Goal: Task Accomplishment & Management: Manage account settings

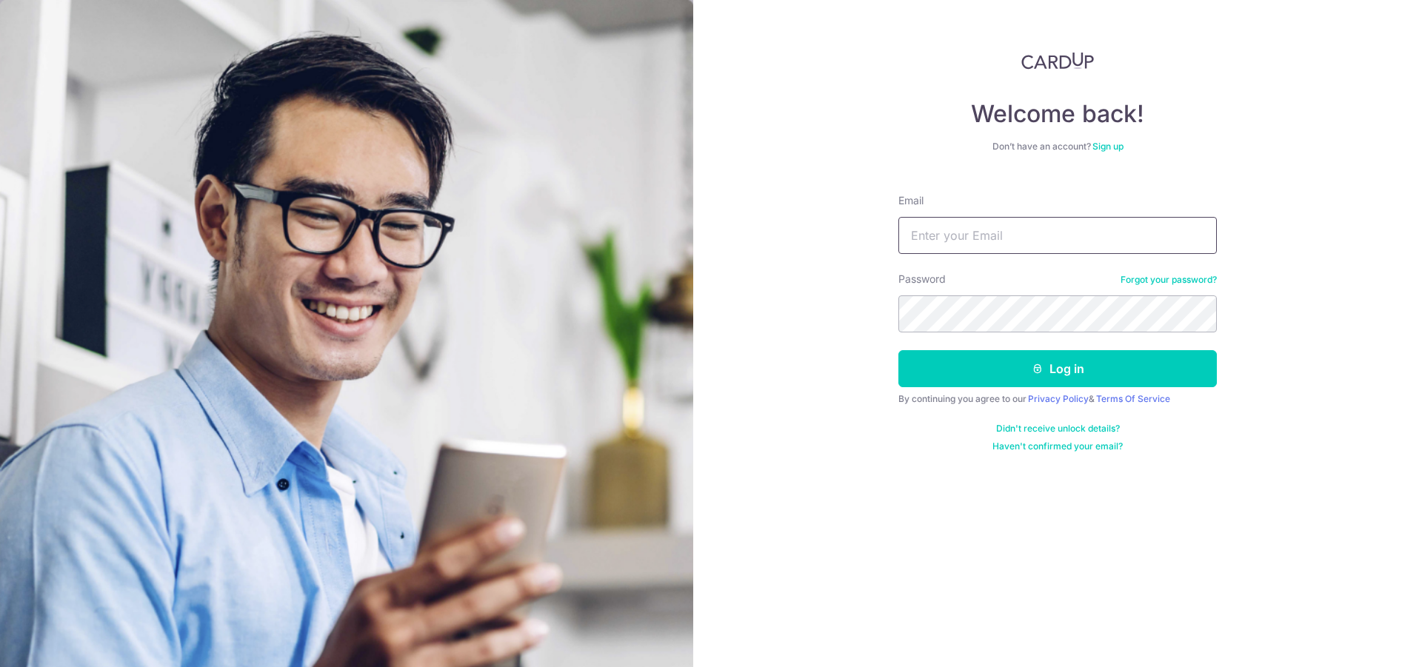
click at [1040, 233] on input "Email" at bounding box center [1057, 235] width 318 height 37
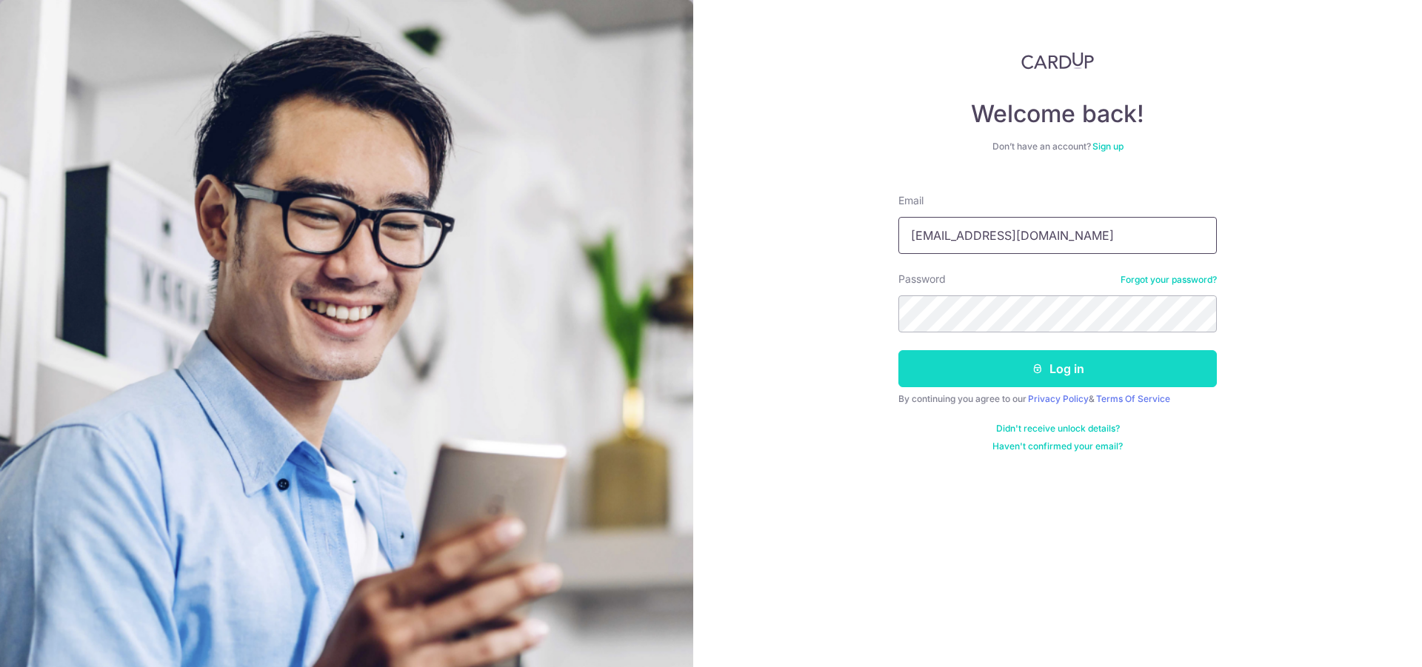
type input "[EMAIL_ADDRESS][DOMAIN_NAME]"
click at [949, 375] on button "Log in" at bounding box center [1057, 368] width 318 height 37
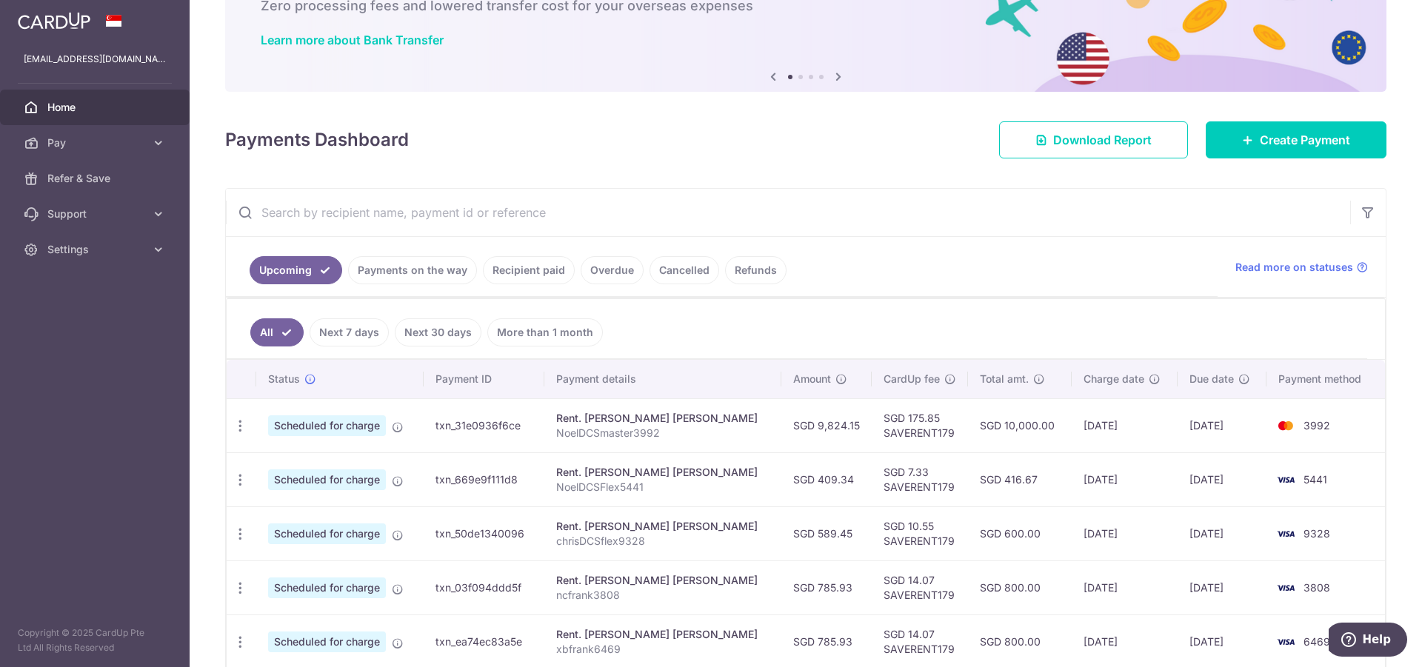
scroll to position [151, 0]
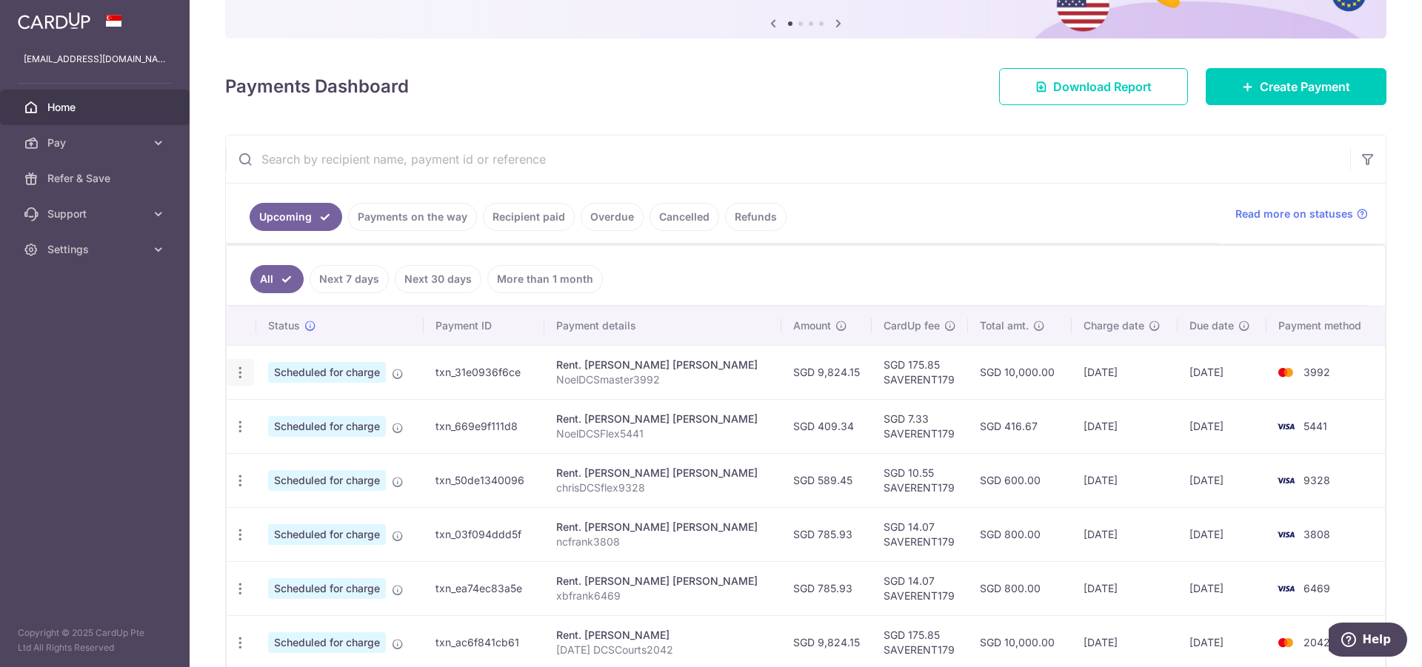
click at [241, 370] on icon "button" at bounding box center [241, 373] width 16 height 16
click at [332, 411] on span "Update payment" at bounding box center [319, 413] width 101 height 18
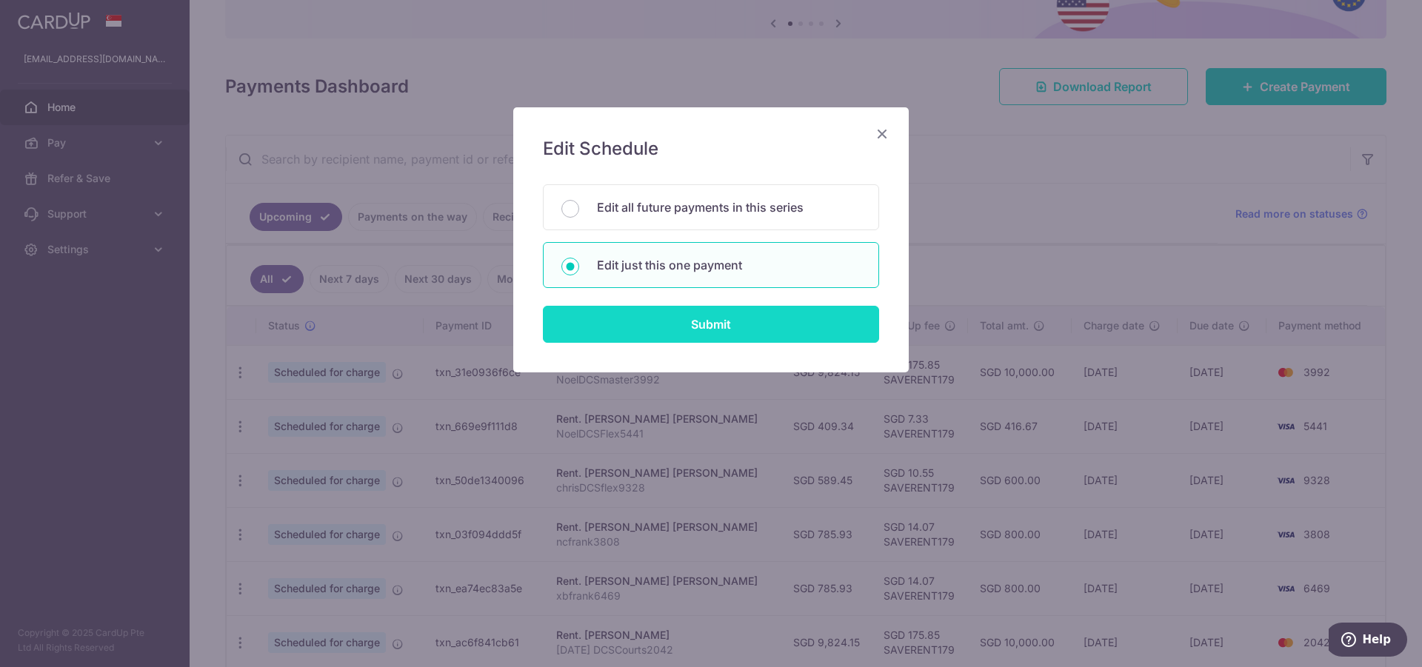
click at [682, 322] on input "Submit" at bounding box center [711, 324] width 336 height 37
radio input "true"
type input "9,824.15"
type input "[DATE]"
type input "NoelDCSmaster3992"
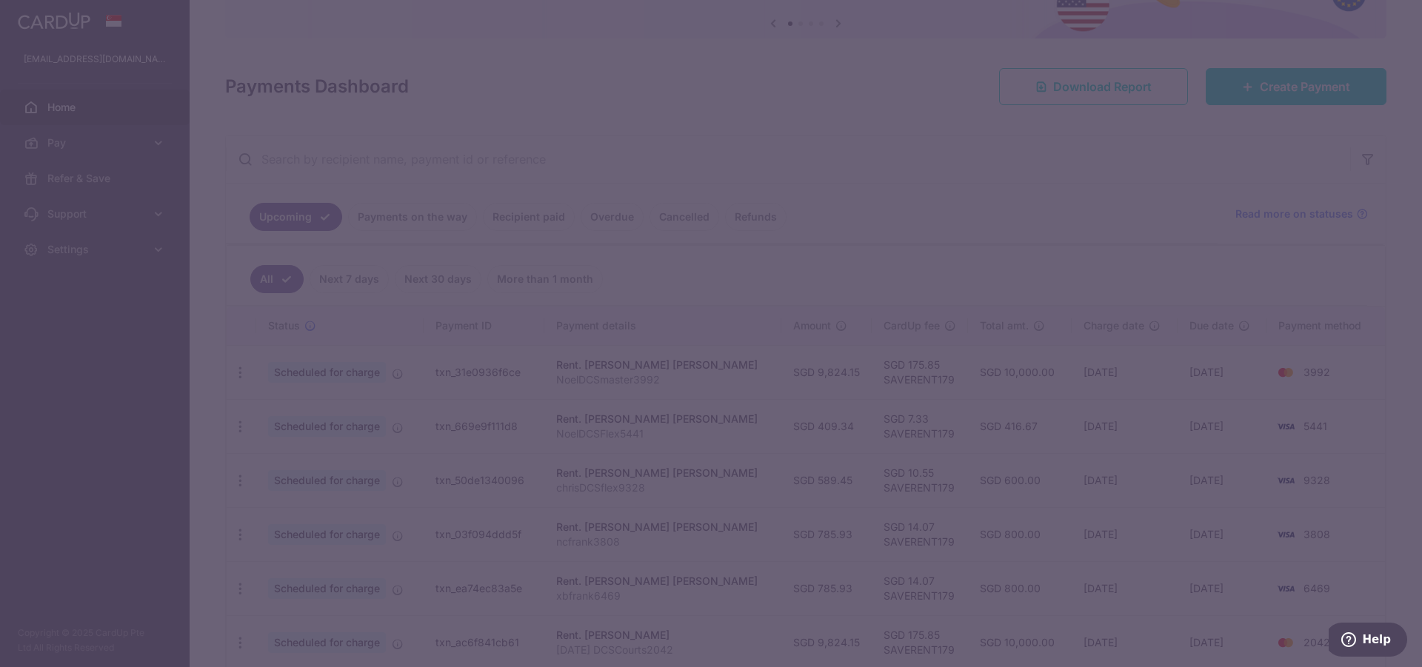
type input "SAVERENT179"
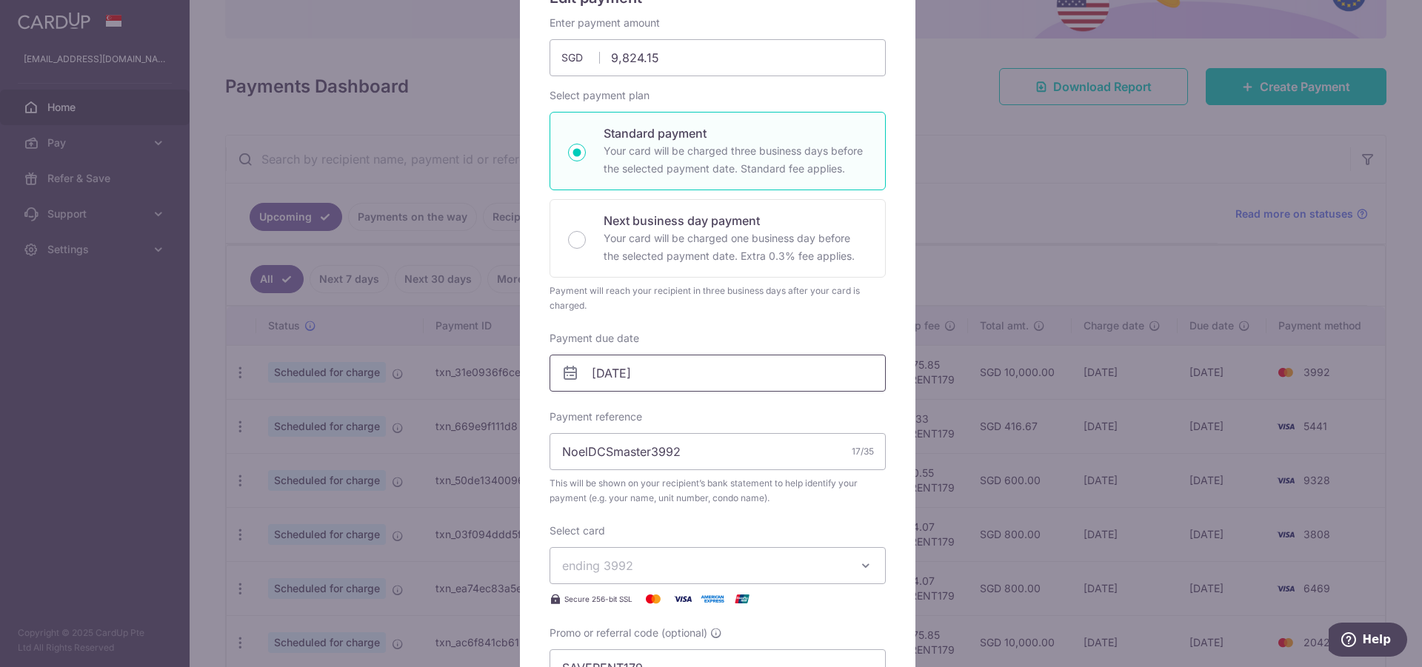
click at [709, 382] on input "[DATE]" at bounding box center [717, 373] width 336 height 37
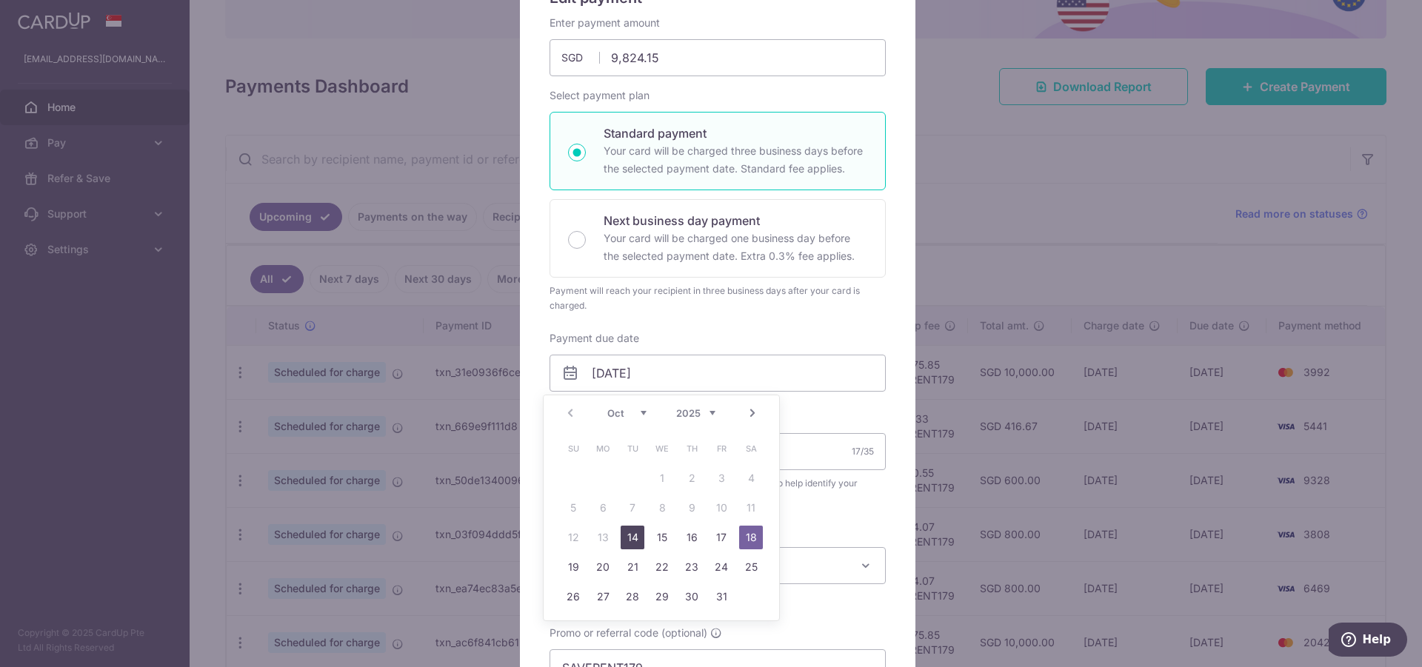
click at [632, 538] on link "14" at bounding box center [632, 538] width 24 height 24
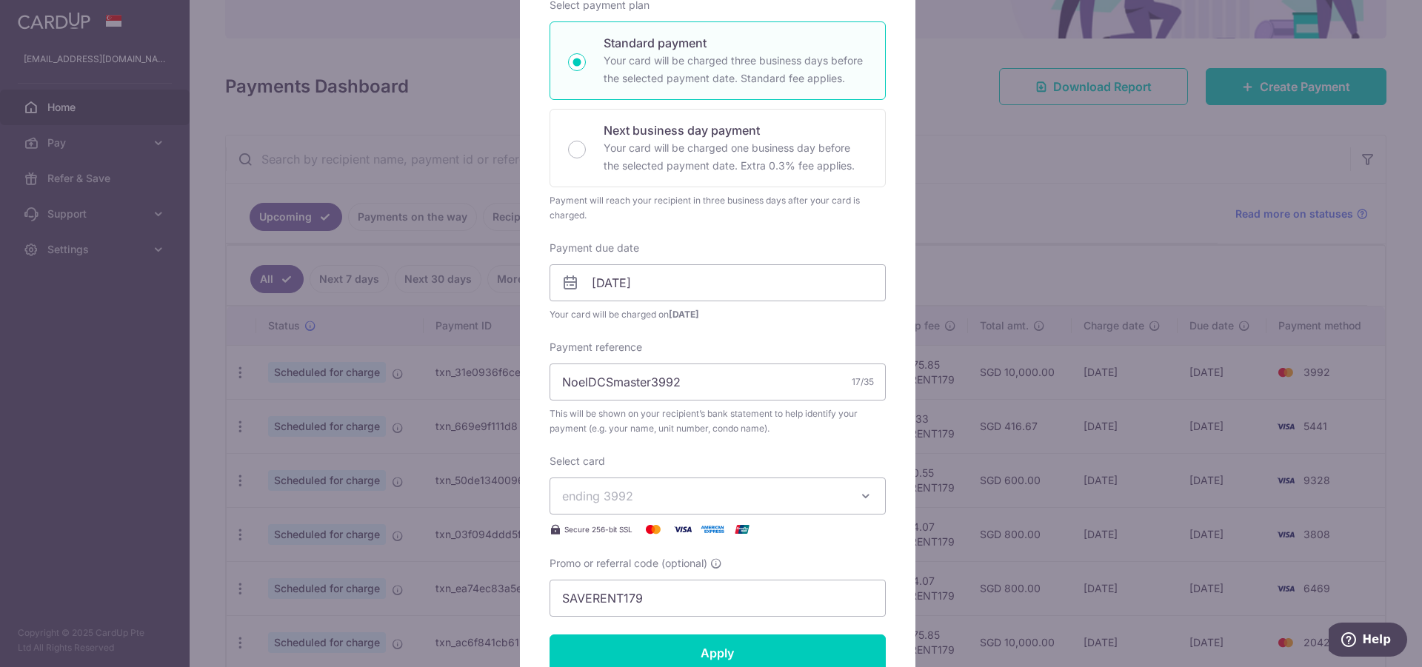
scroll to position [302, 0]
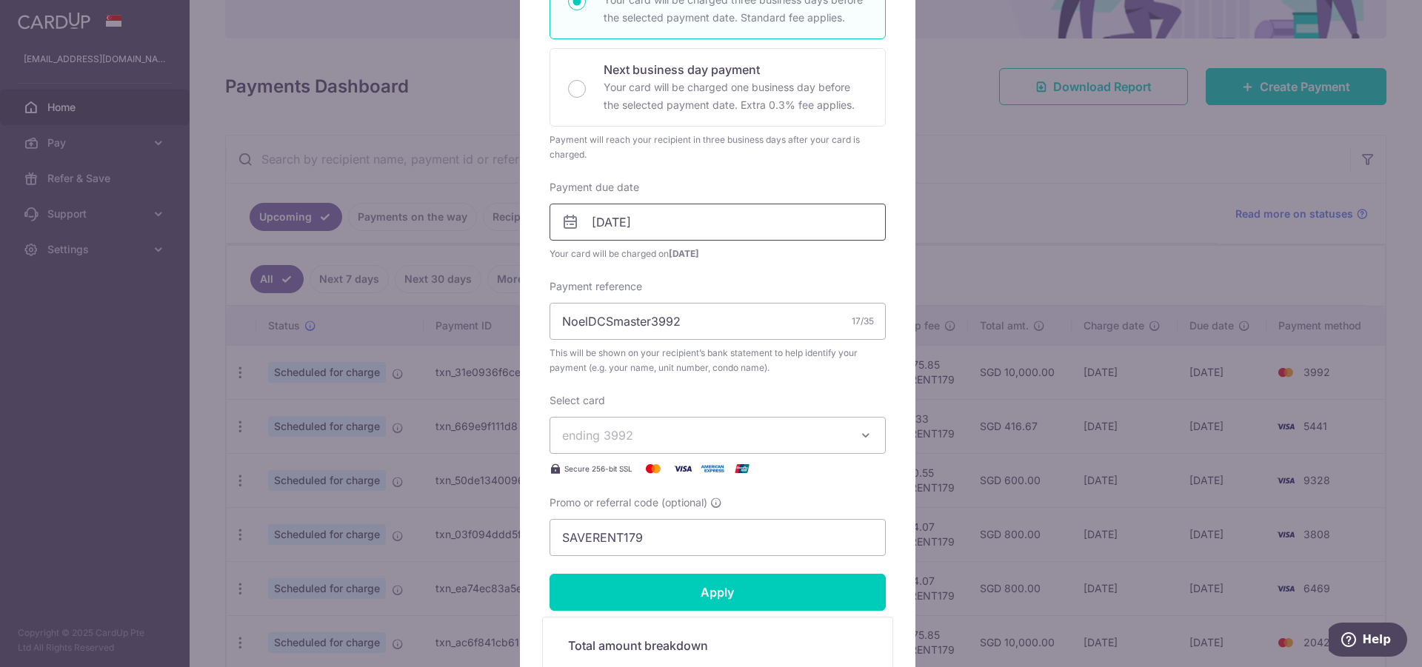
click at [684, 221] on input "[DATE]" at bounding box center [717, 222] width 336 height 37
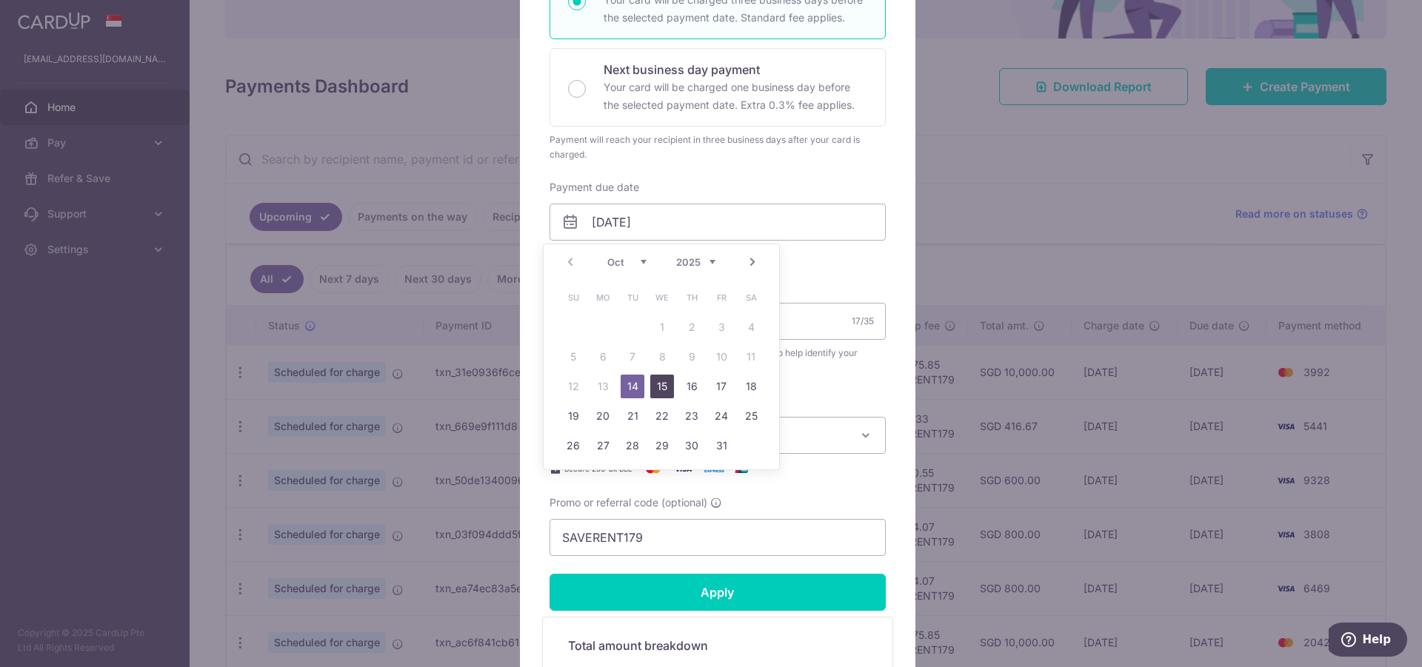
click at [662, 389] on link "15" at bounding box center [662, 387] width 24 height 24
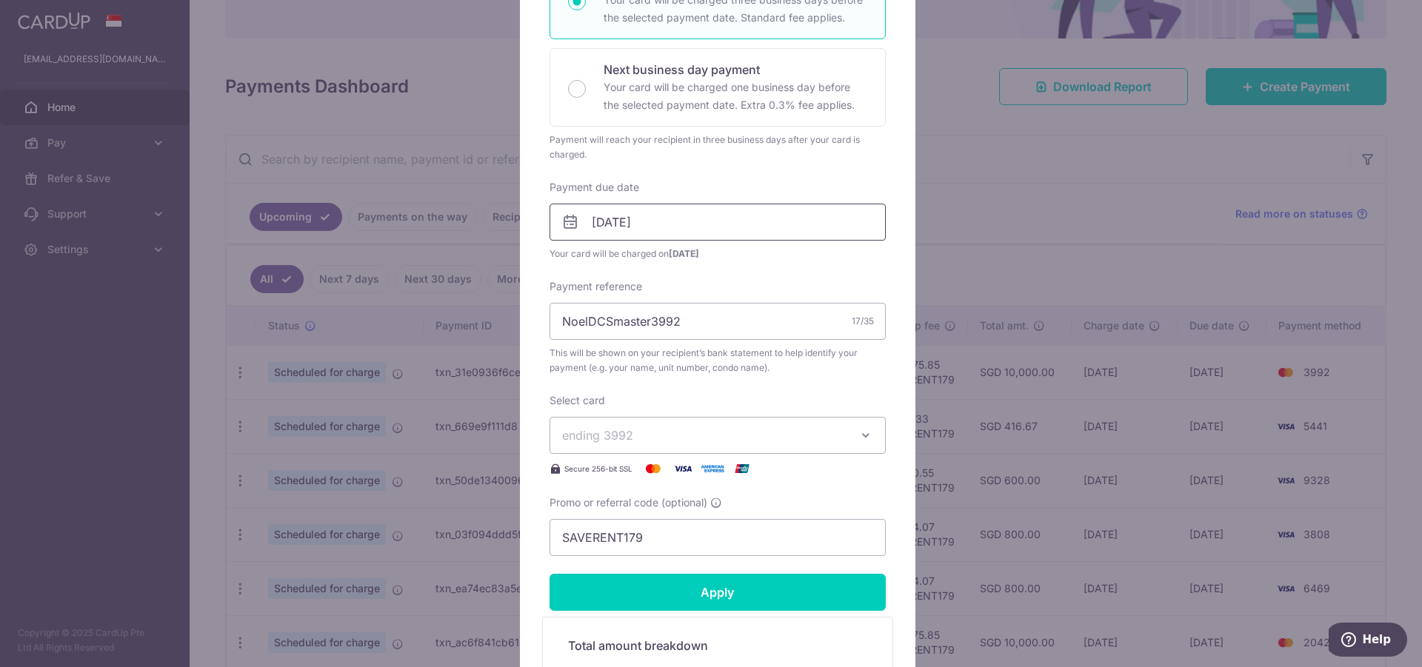
click at [723, 229] on input "[DATE]" at bounding box center [717, 222] width 336 height 37
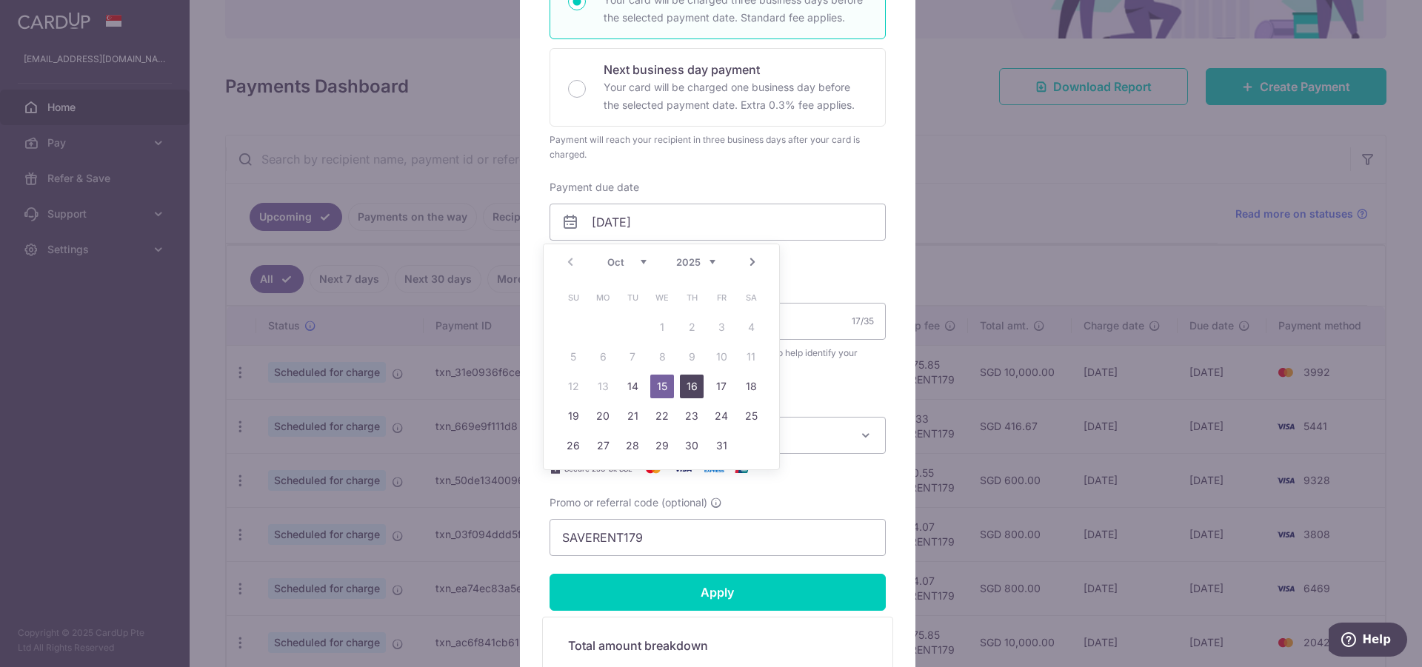
click at [689, 387] on link "16" at bounding box center [692, 387] width 24 height 24
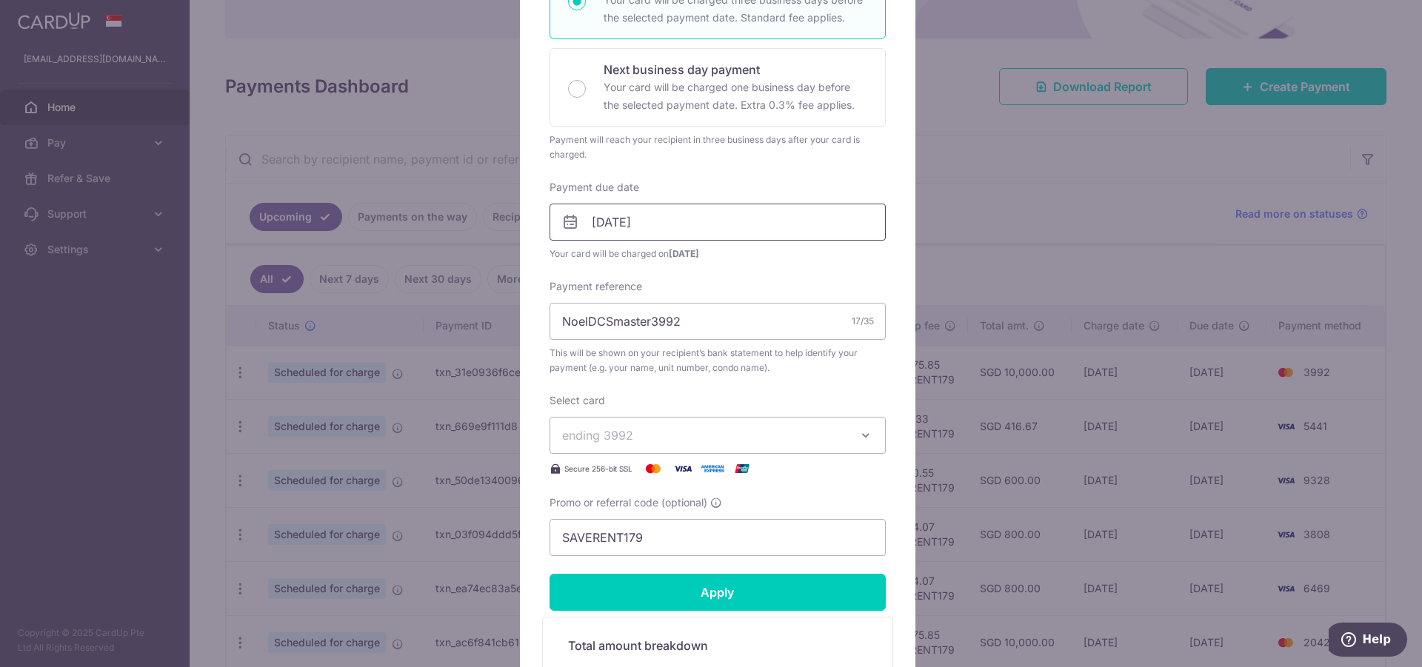
click at [716, 214] on input "[DATE]" at bounding box center [717, 222] width 336 height 37
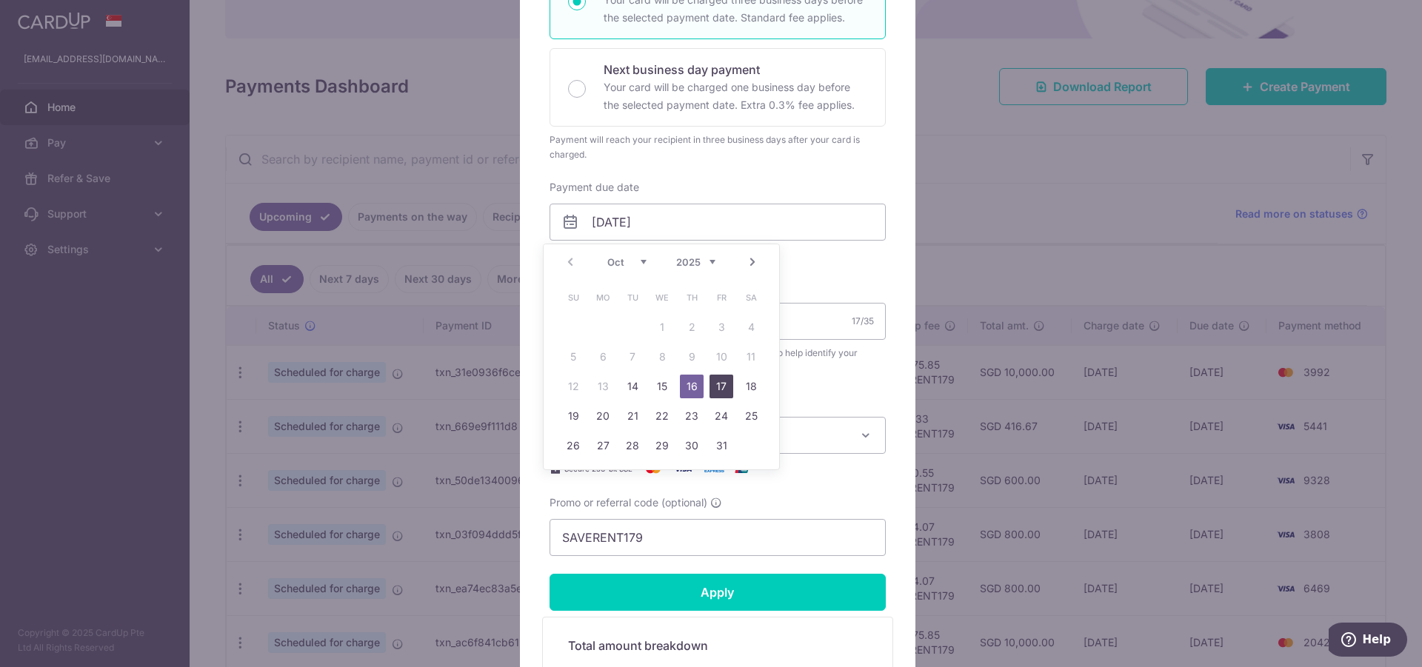
click at [727, 387] on link "17" at bounding box center [721, 387] width 24 height 24
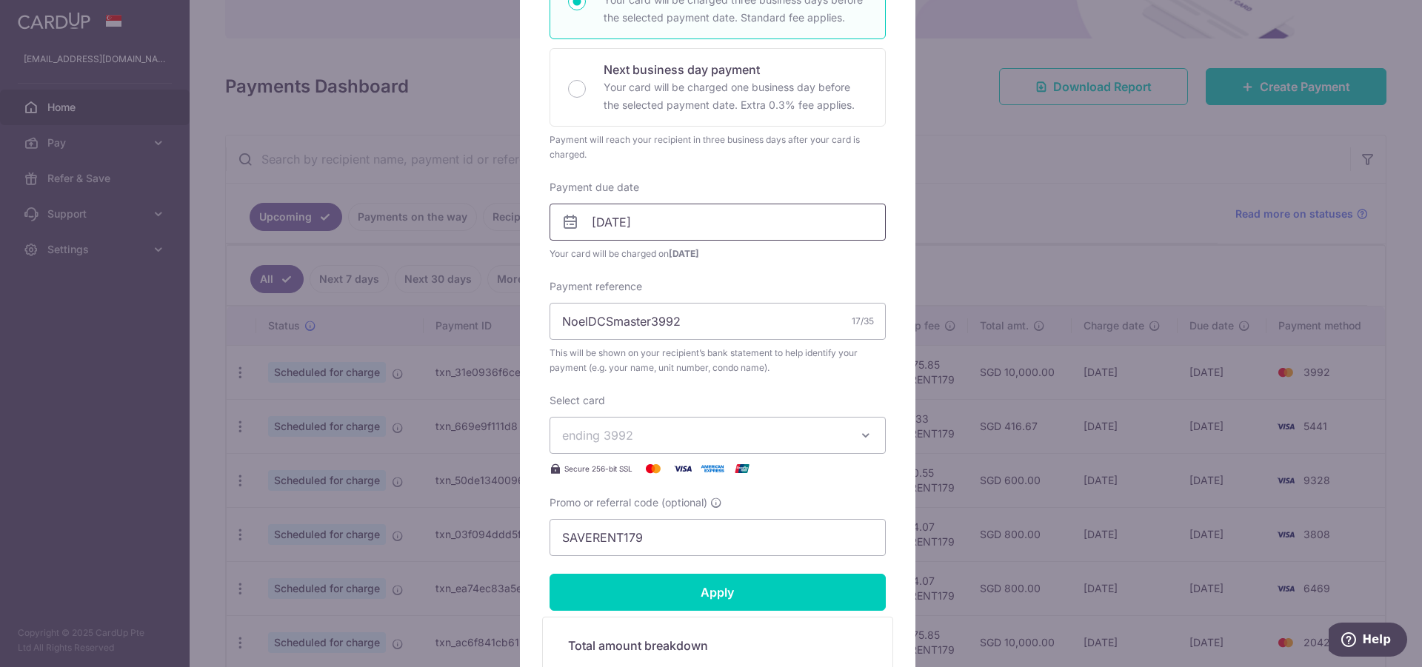
click at [743, 221] on input "[DATE]" at bounding box center [717, 222] width 336 height 37
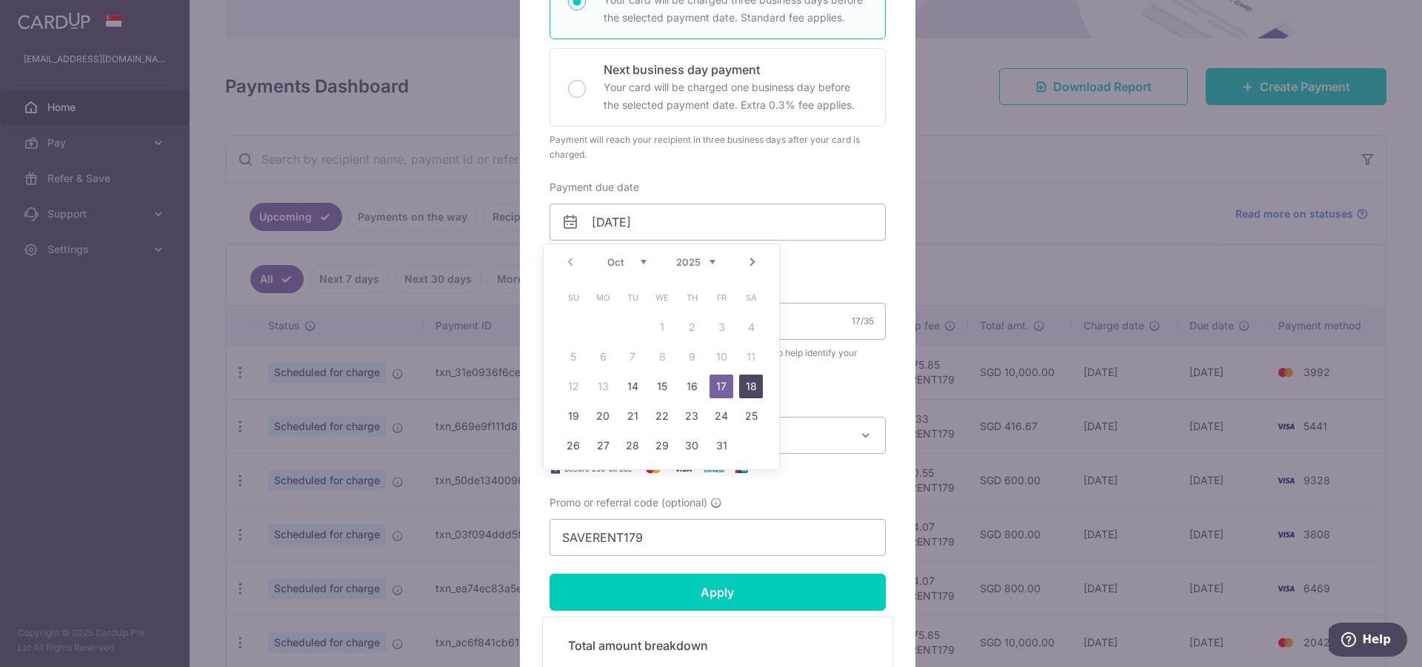
click at [749, 380] on link "18" at bounding box center [751, 387] width 24 height 24
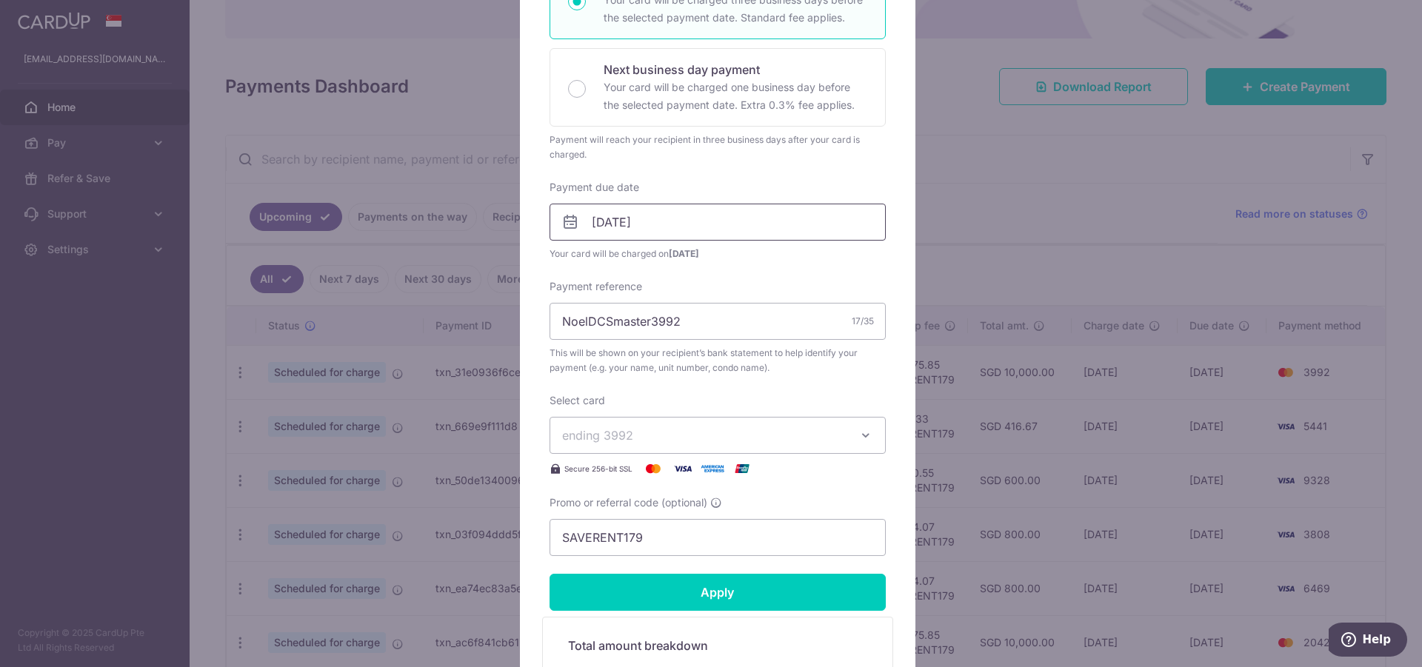
click at [729, 221] on input "[DATE]" at bounding box center [717, 222] width 336 height 37
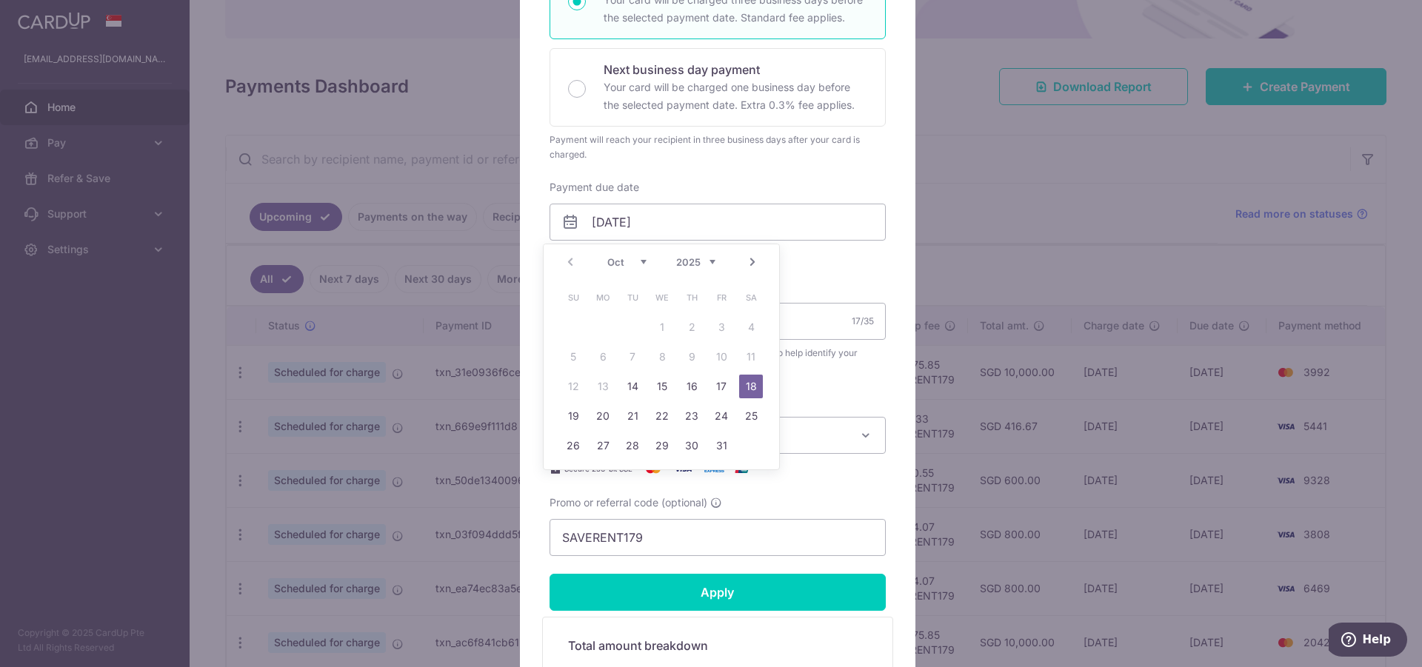
click at [586, 415] on td "19" at bounding box center [573, 416] width 30 height 30
click at [576, 415] on div "Select card ending 3992 **** 4912 **** 9083 **** 0457 **** 4811 **** 0004 **** …" at bounding box center [717, 435] width 336 height 84
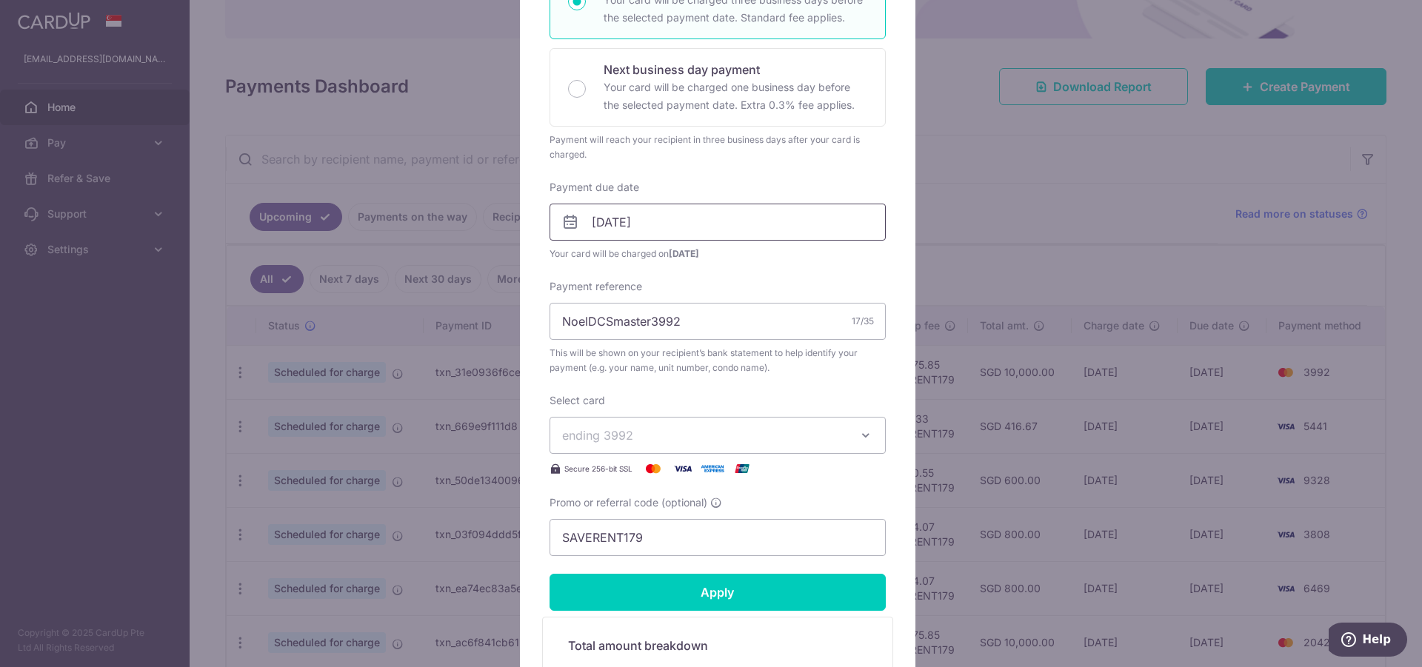
click at [692, 230] on input "[DATE]" at bounding box center [717, 222] width 336 height 37
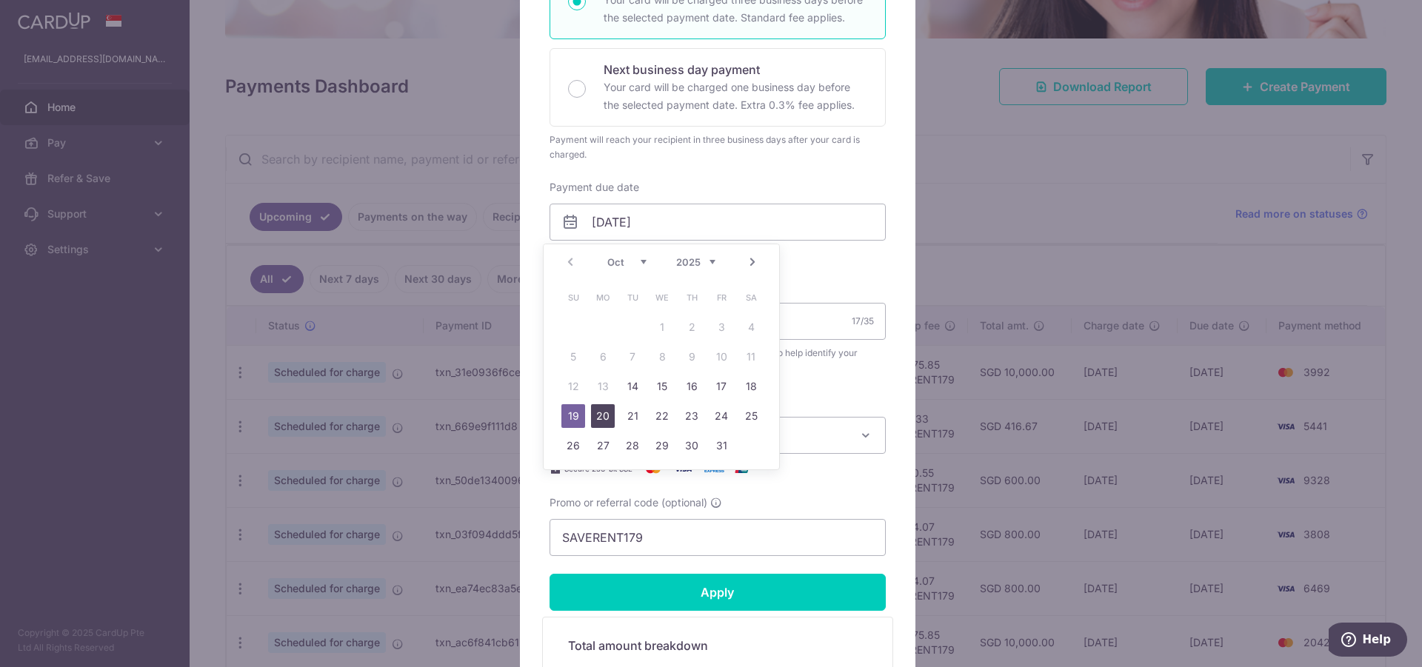
click at [600, 412] on link "20" at bounding box center [603, 416] width 24 height 24
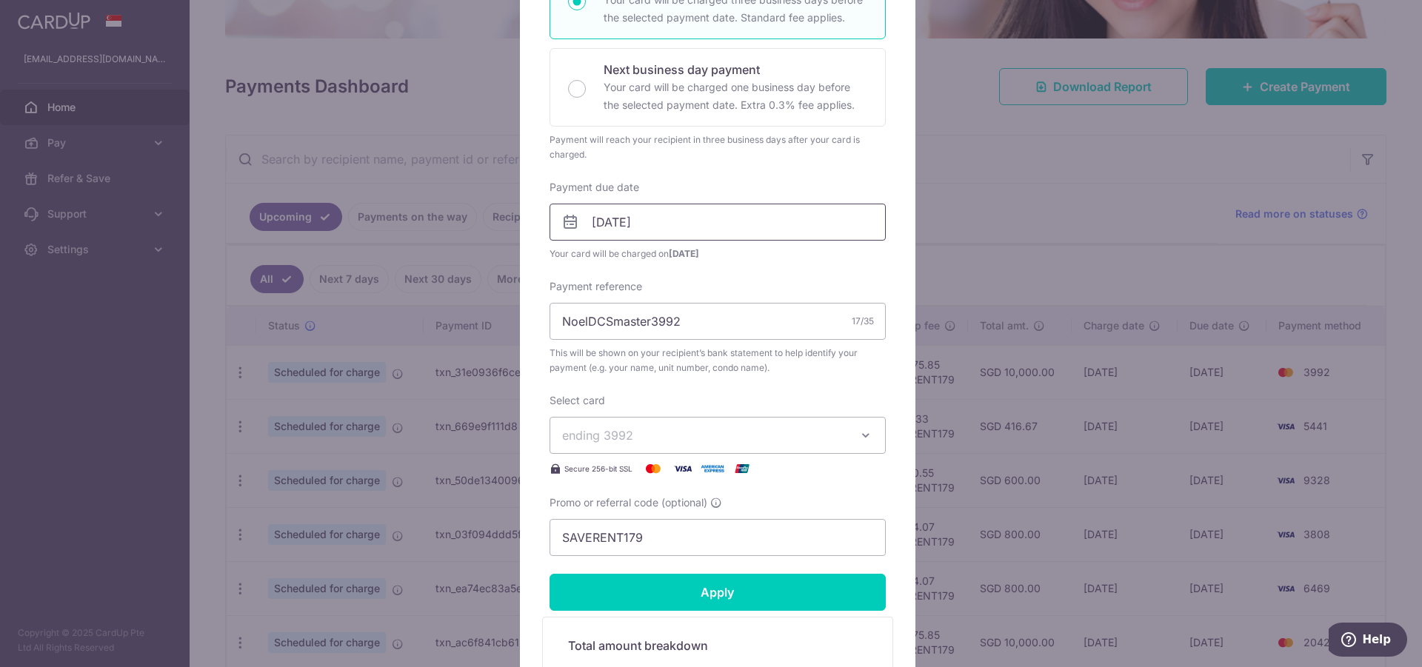
click at [725, 223] on input "[DATE]" at bounding box center [717, 222] width 336 height 37
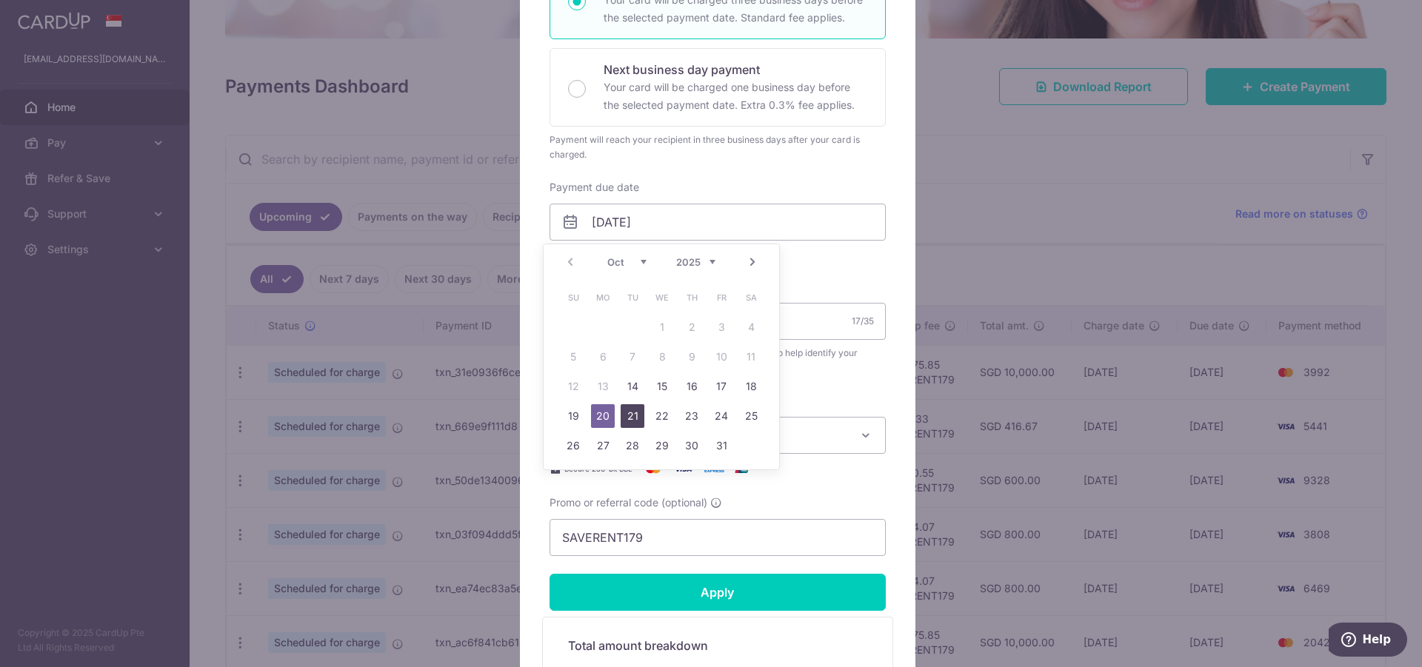
click at [632, 418] on link "21" at bounding box center [632, 416] width 24 height 24
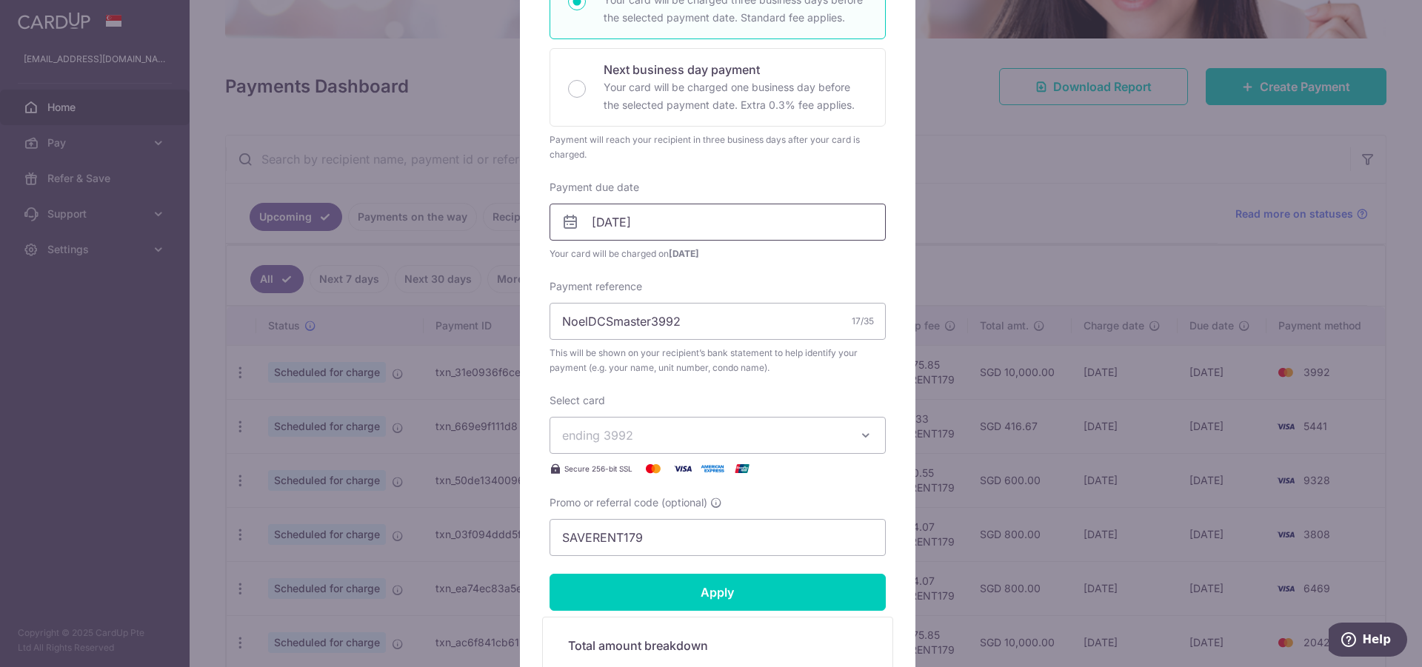
click at [729, 225] on input "[DATE]" at bounding box center [717, 222] width 336 height 37
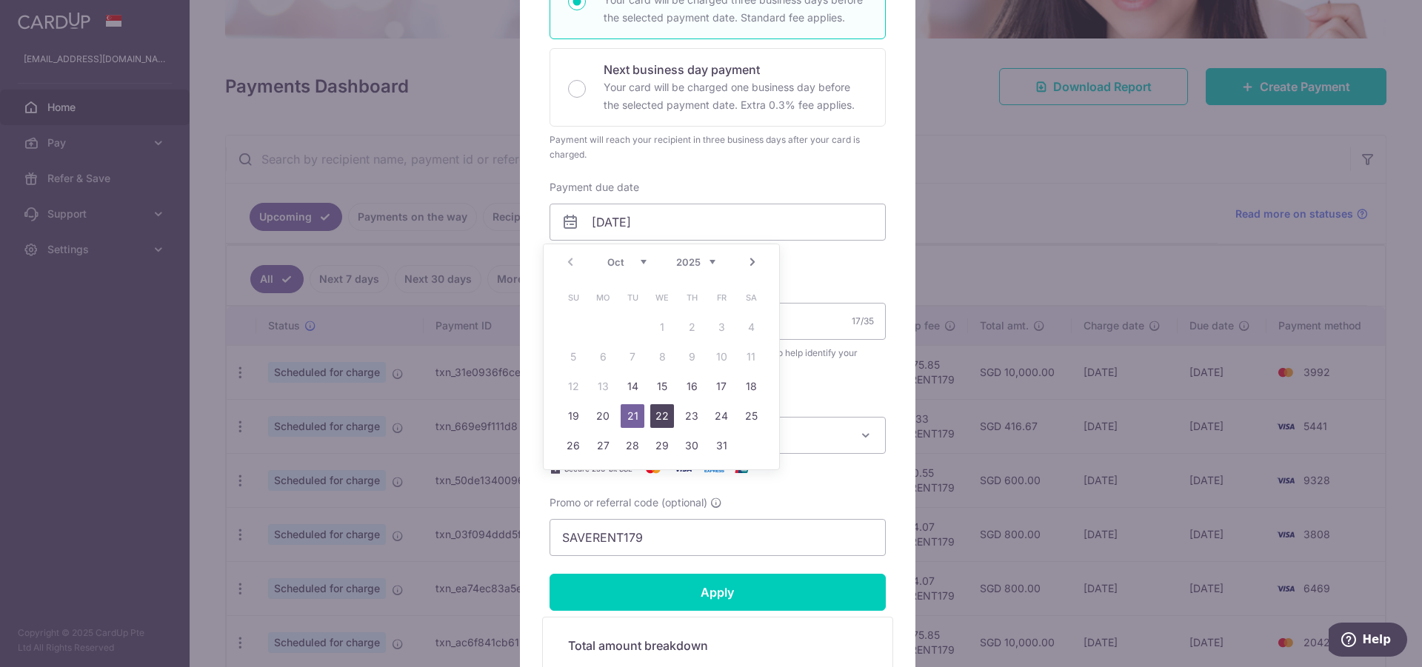
click at [671, 414] on link "22" at bounding box center [662, 416] width 24 height 24
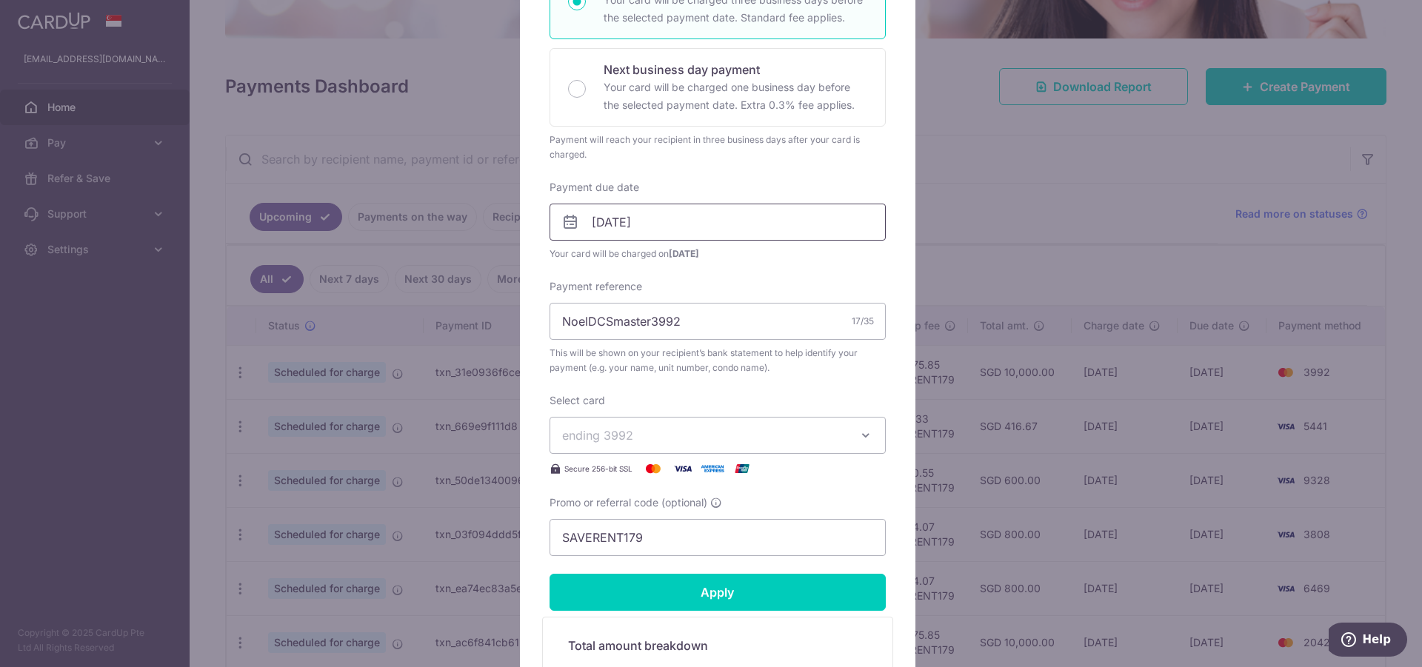
click at [709, 221] on input "[DATE]" at bounding box center [717, 222] width 336 height 37
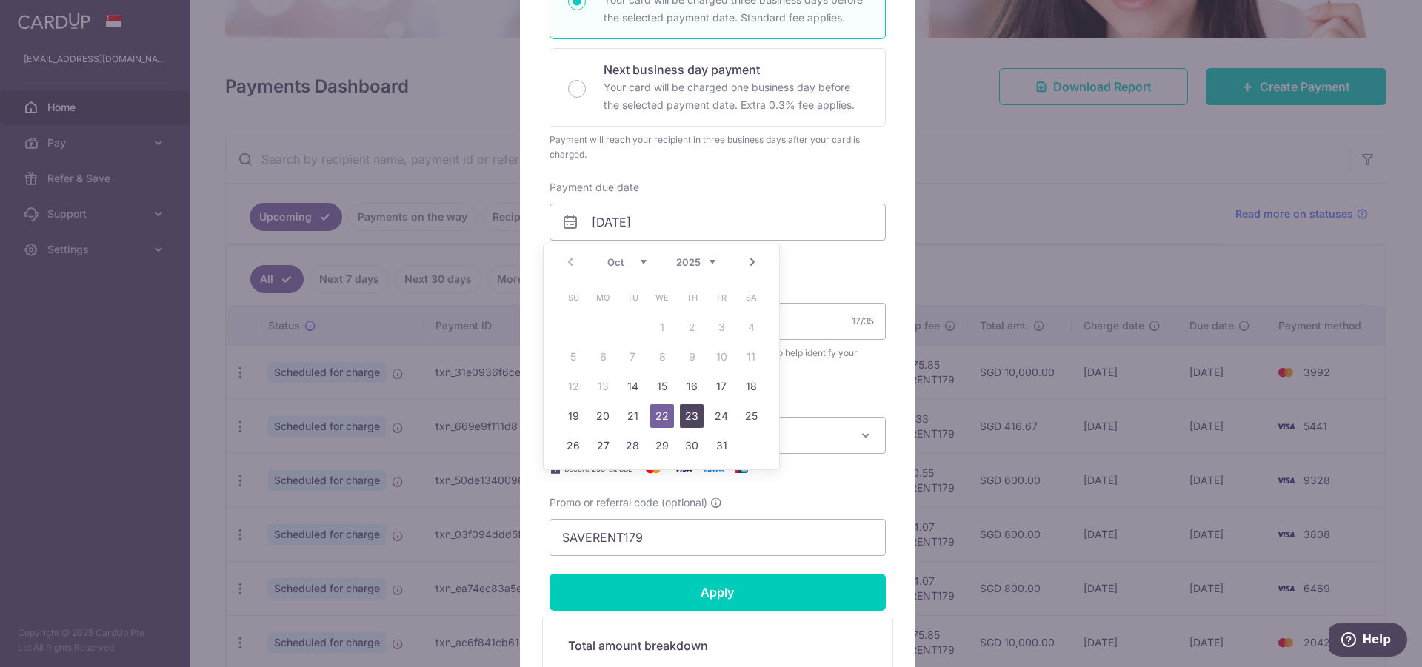
click at [691, 411] on link "23" at bounding box center [692, 416] width 24 height 24
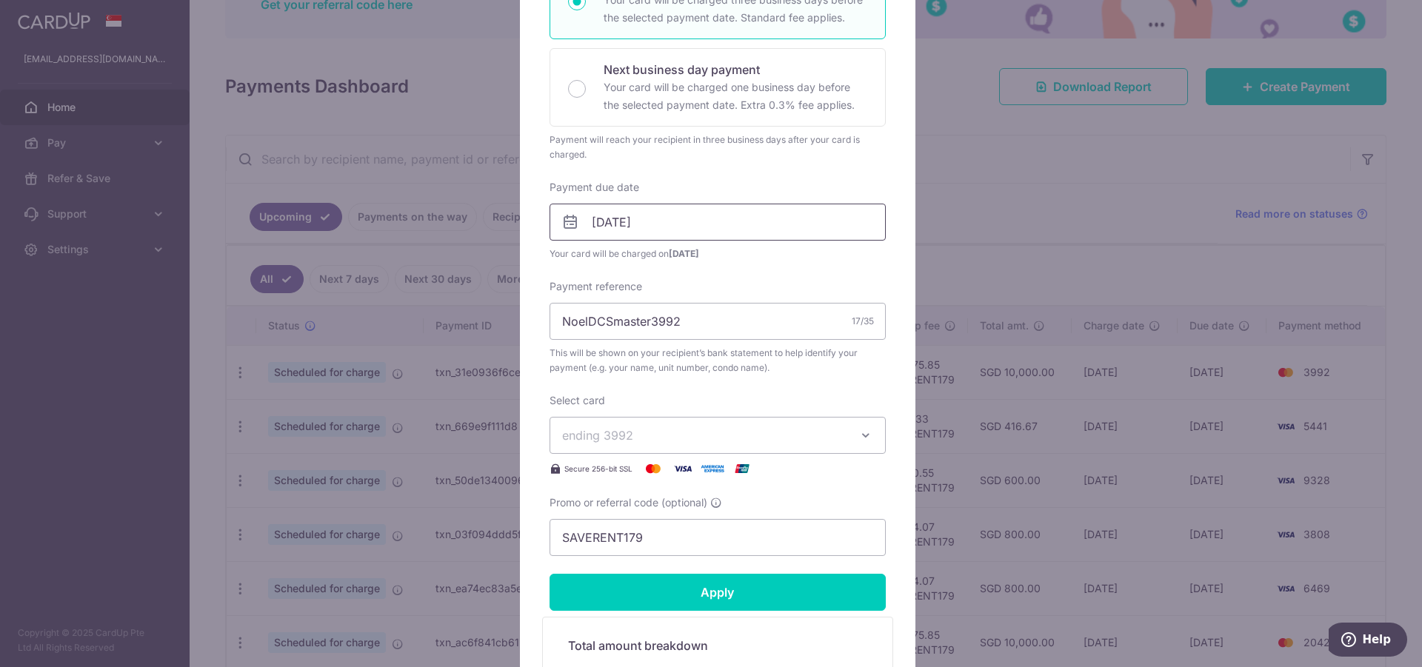
click at [740, 220] on input "[DATE]" at bounding box center [717, 222] width 336 height 37
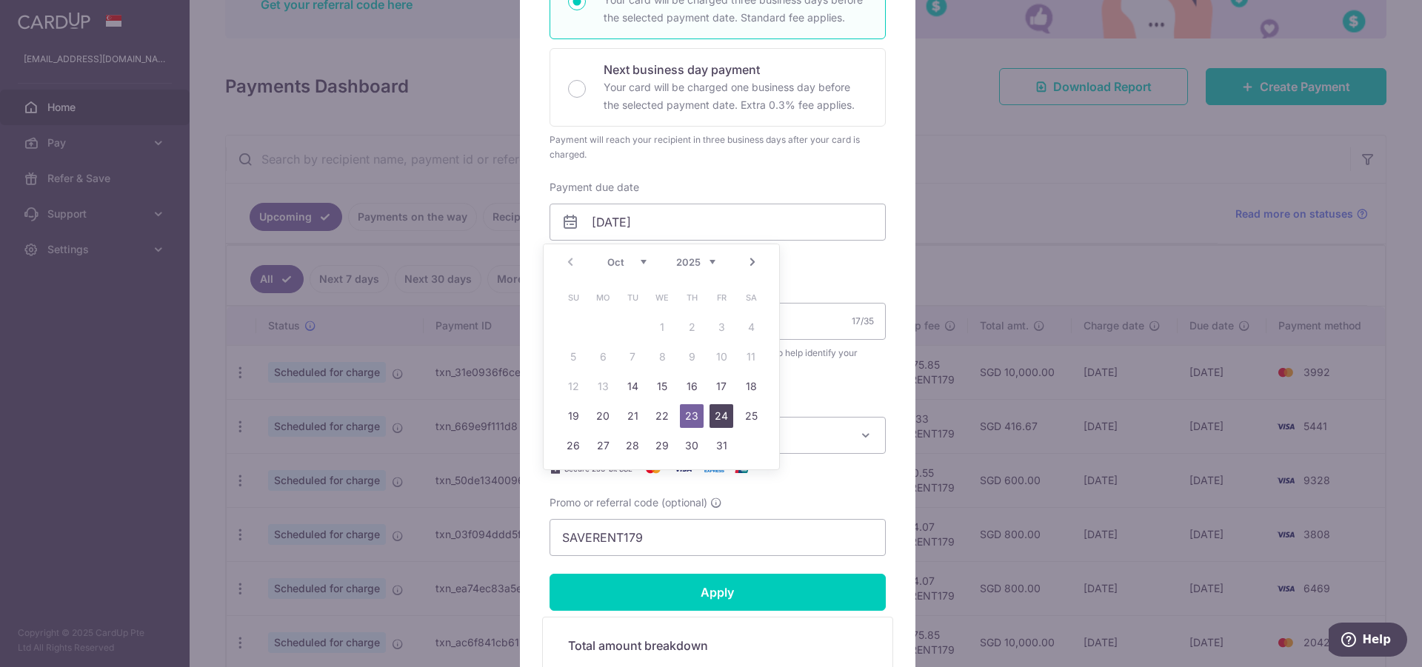
click at [715, 419] on link "24" at bounding box center [721, 416] width 24 height 24
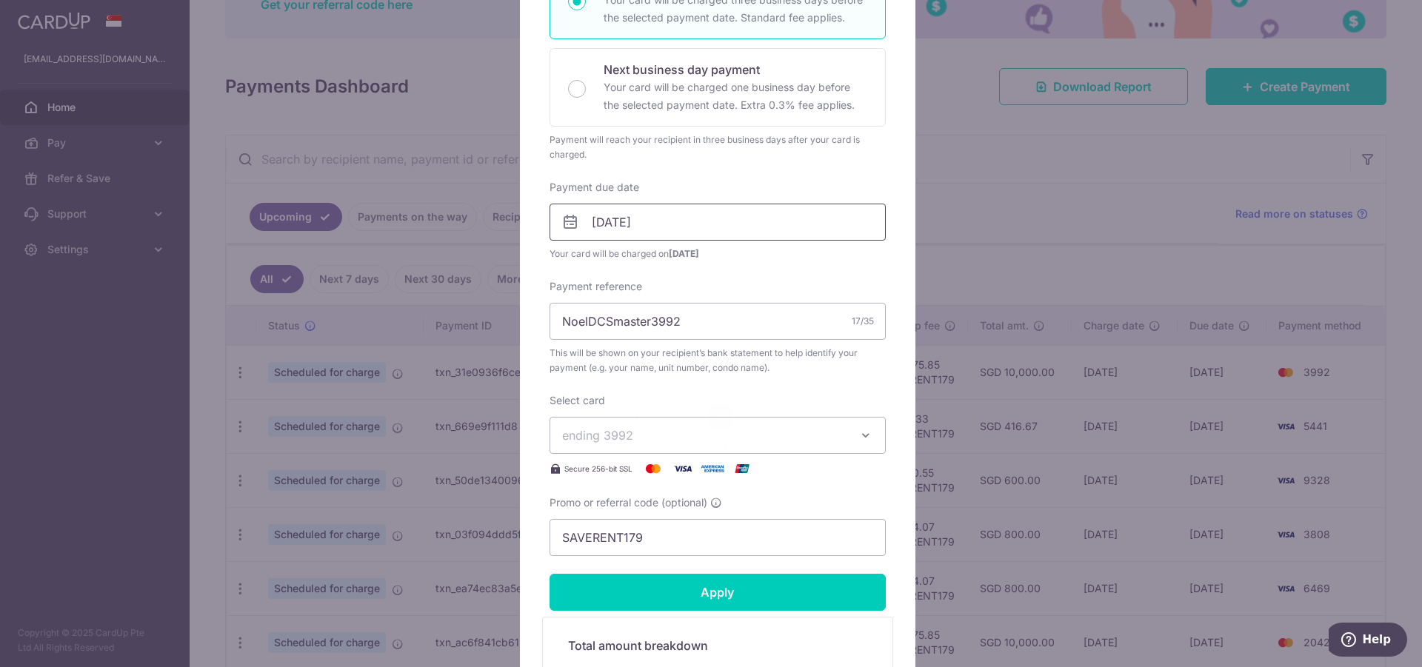
click at [729, 217] on input "[DATE]" at bounding box center [717, 222] width 336 height 37
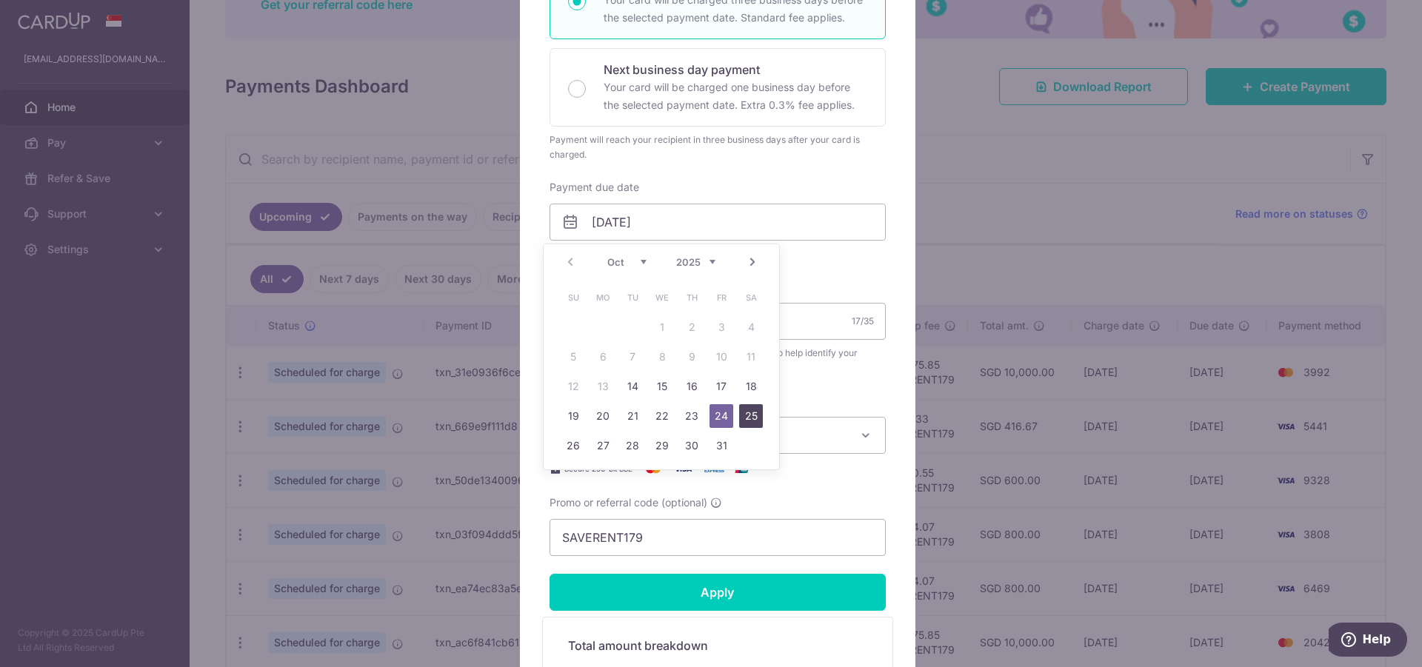
click at [744, 416] on link "25" at bounding box center [751, 416] width 24 height 24
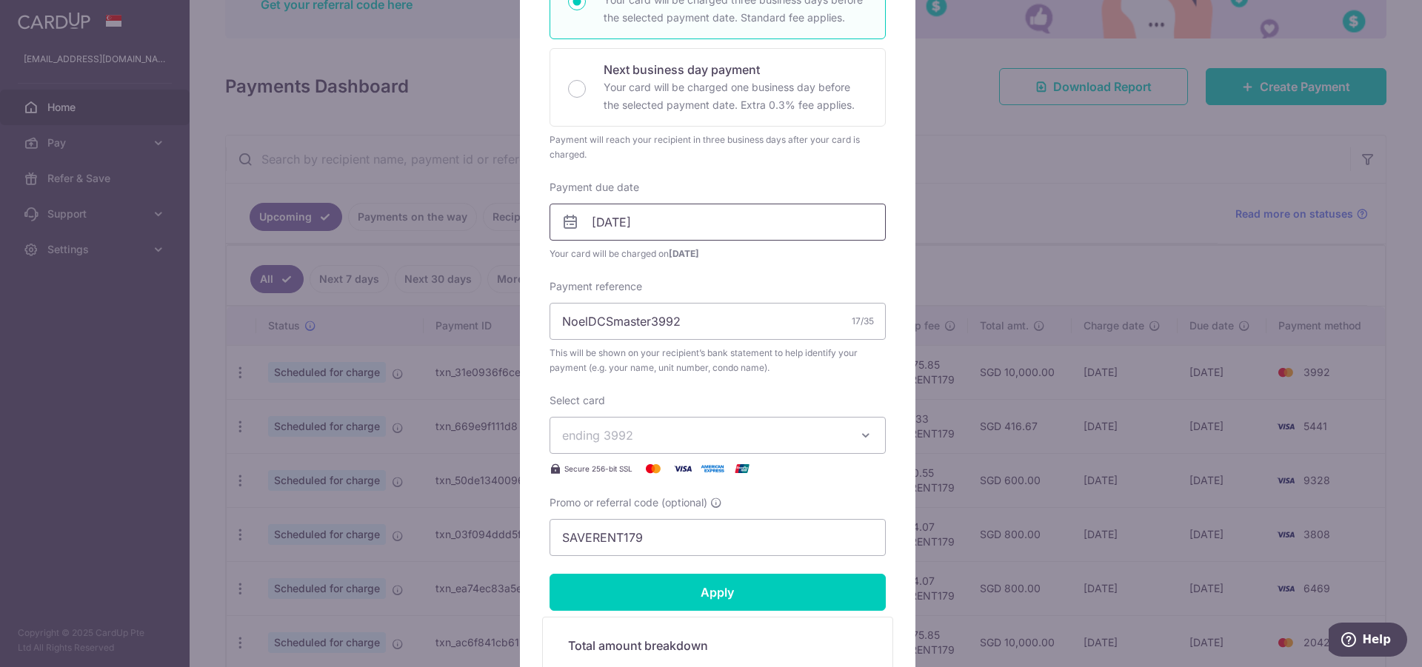
click at [701, 219] on input "[DATE]" at bounding box center [717, 222] width 336 height 37
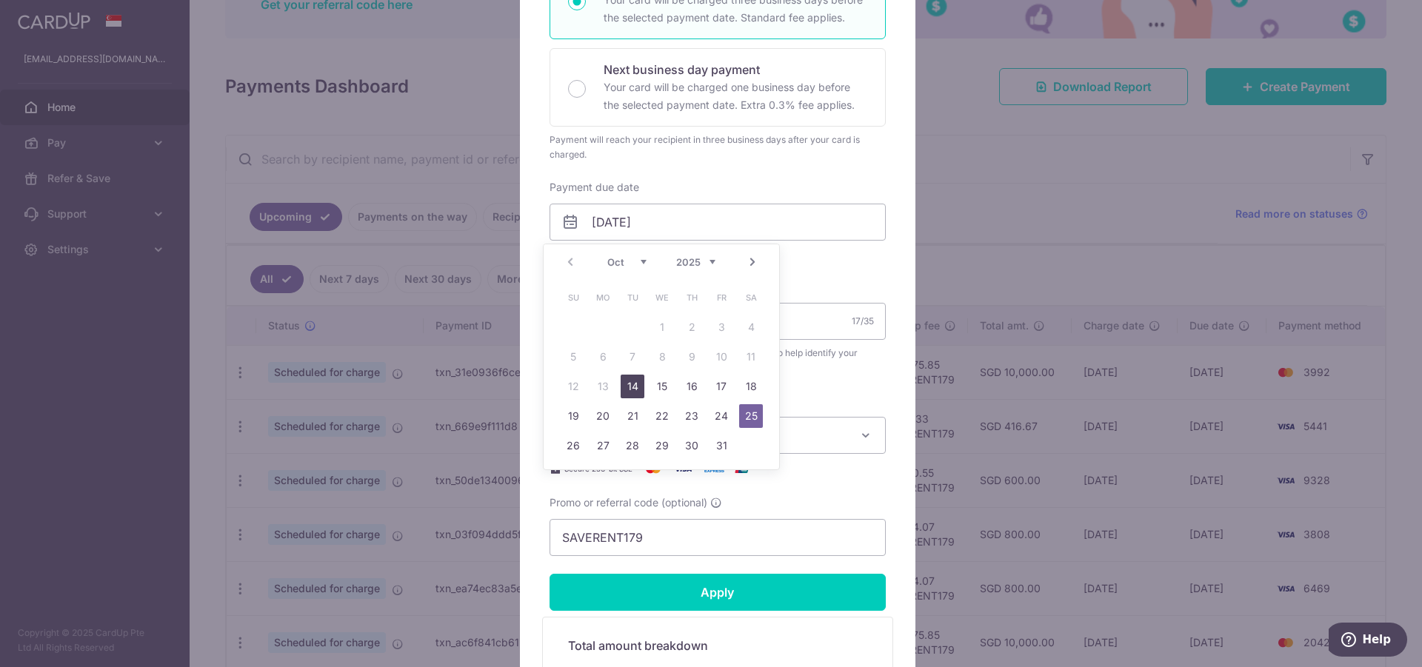
click at [629, 384] on link "14" at bounding box center [632, 387] width 24 height 24
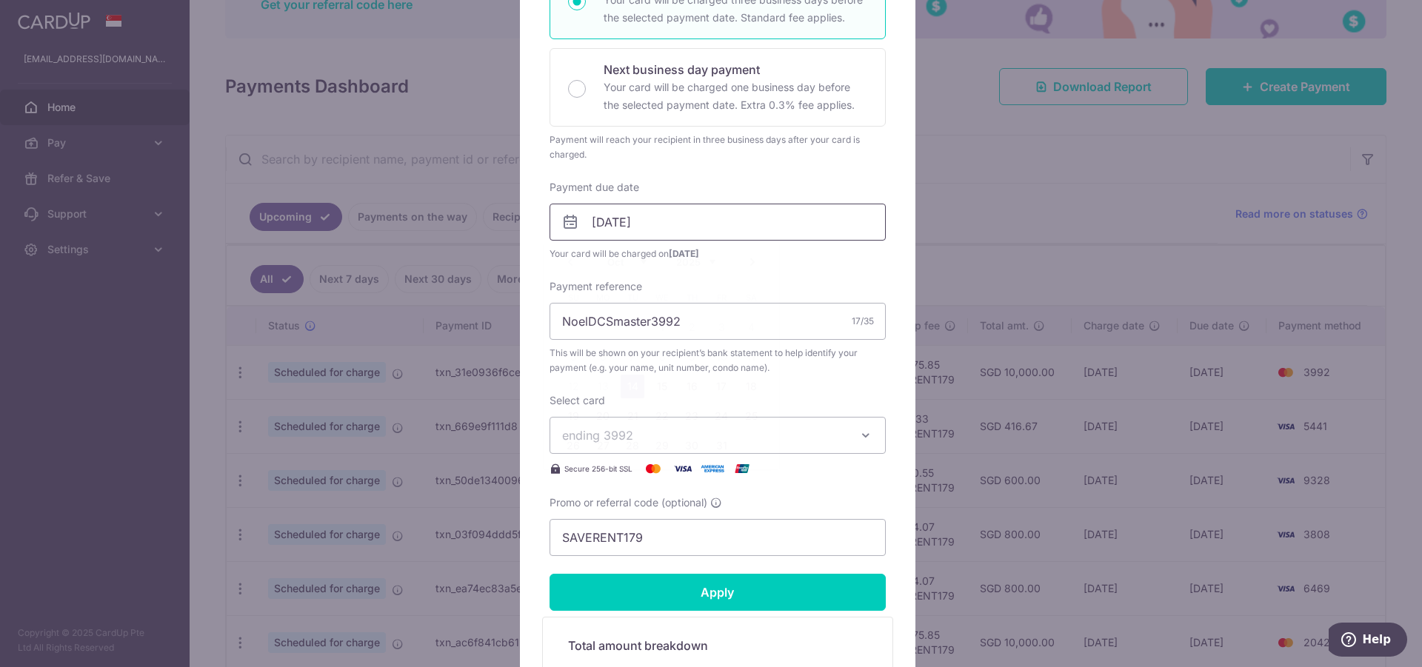
click at [690, 230] on input "[DATE]" at bounding box center [717, 222] width 336 height 37
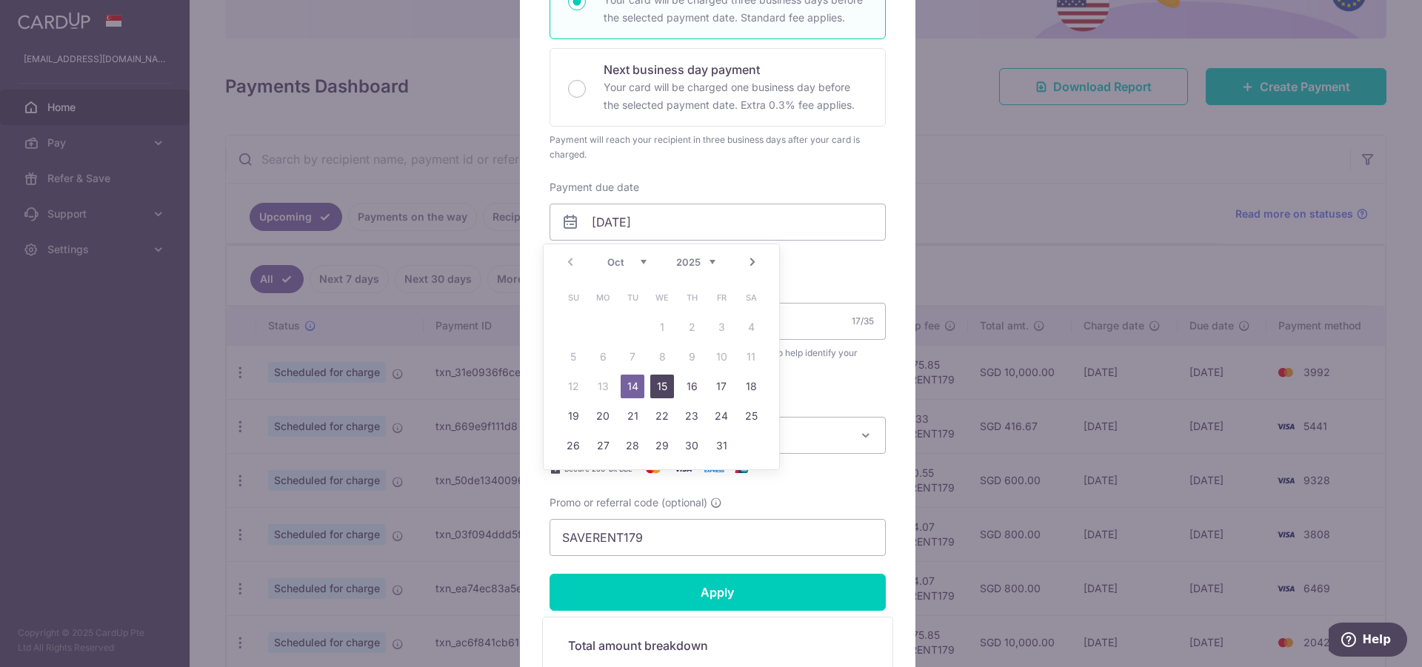
click at [665, 387] on link "15" at bounding box center [662, 387] width 24 height 24
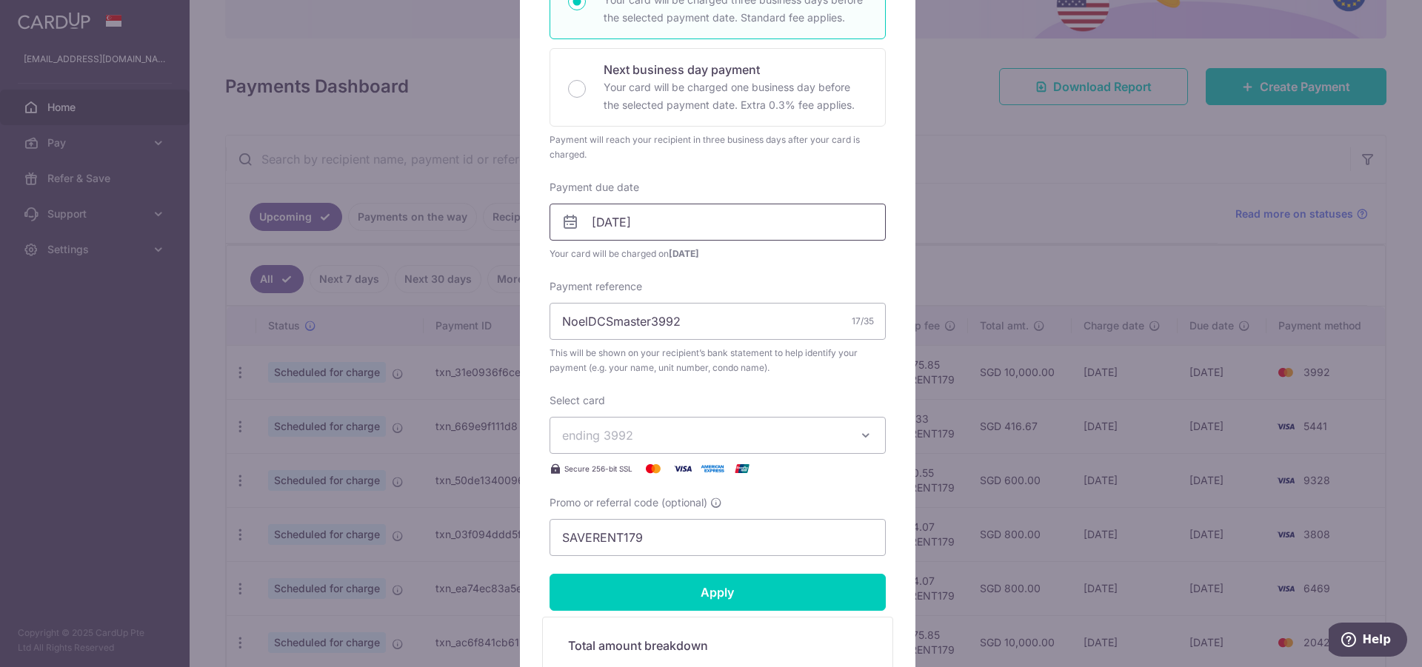
click at [718, 223] on input "[DATE]" at bounding box center [717, 222] width 336 height 37
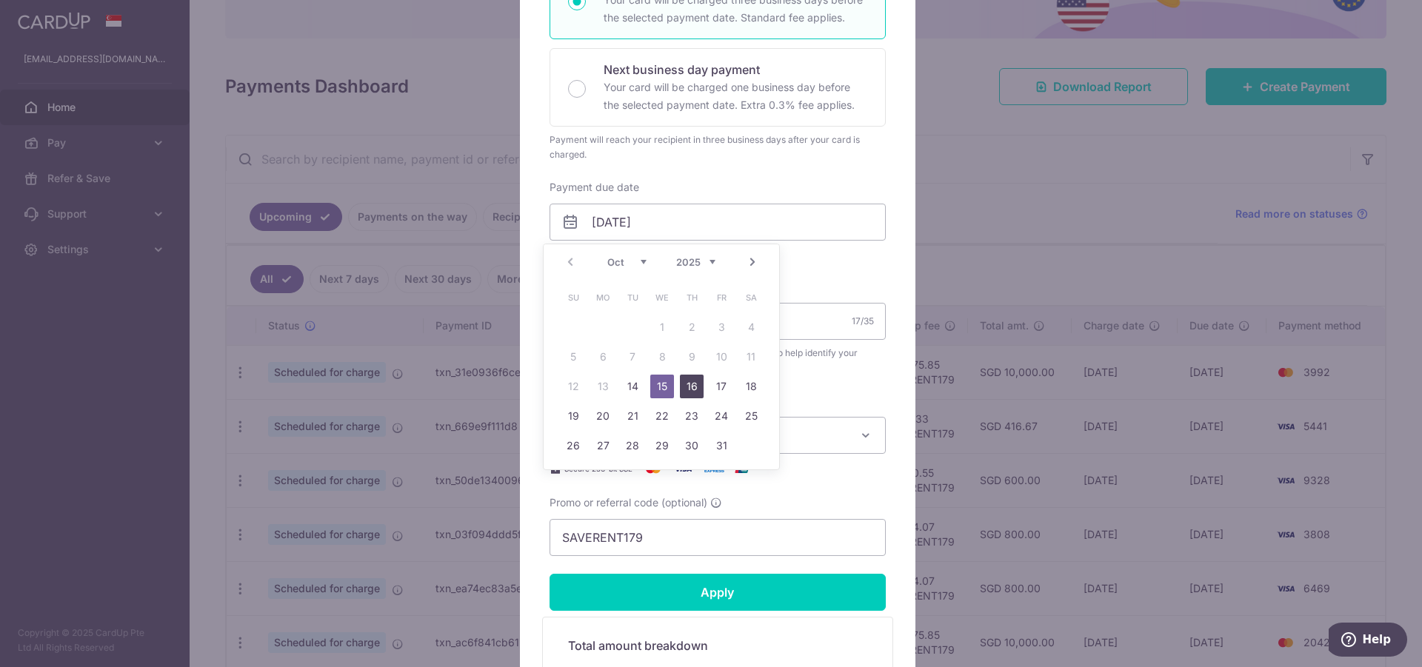
click at [689, 389] on link "16" at bounding box center [692, 387] width 24 height 24
type input "[DATE]"
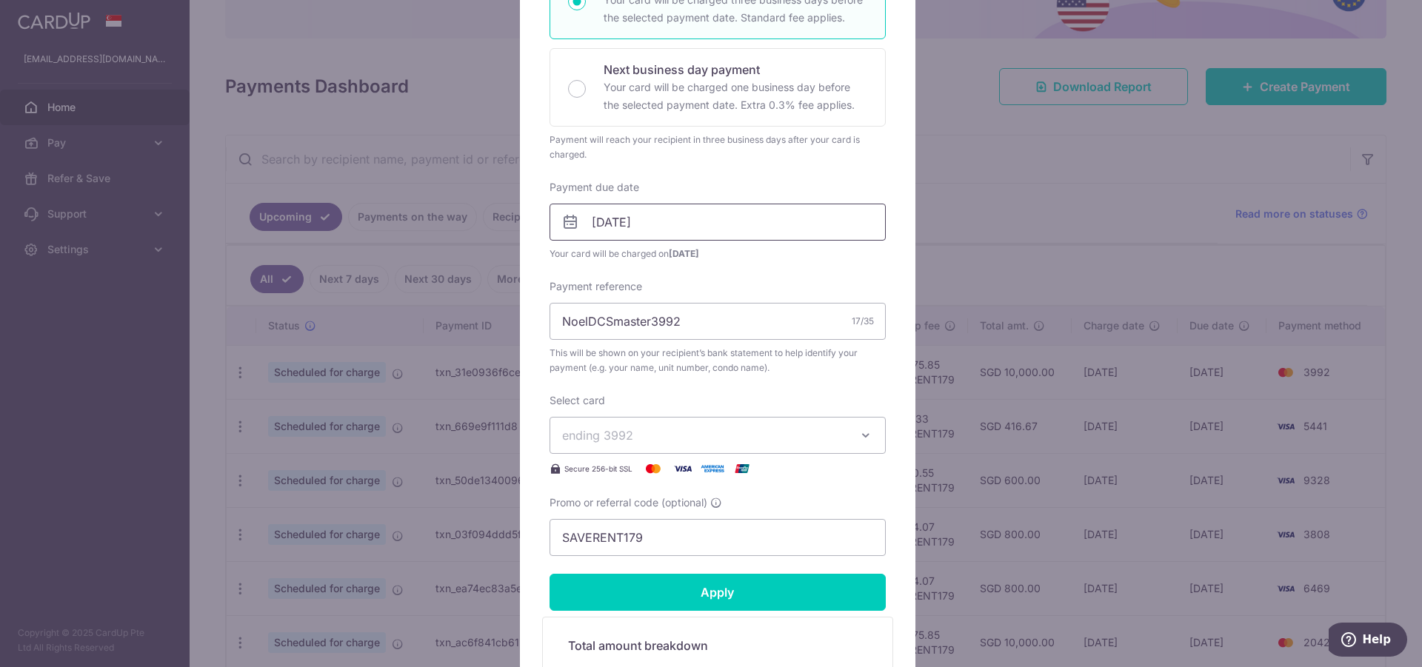
click at [759, 220] on input "[DATE]" at bounding box center [717, 222] width 336 height 37
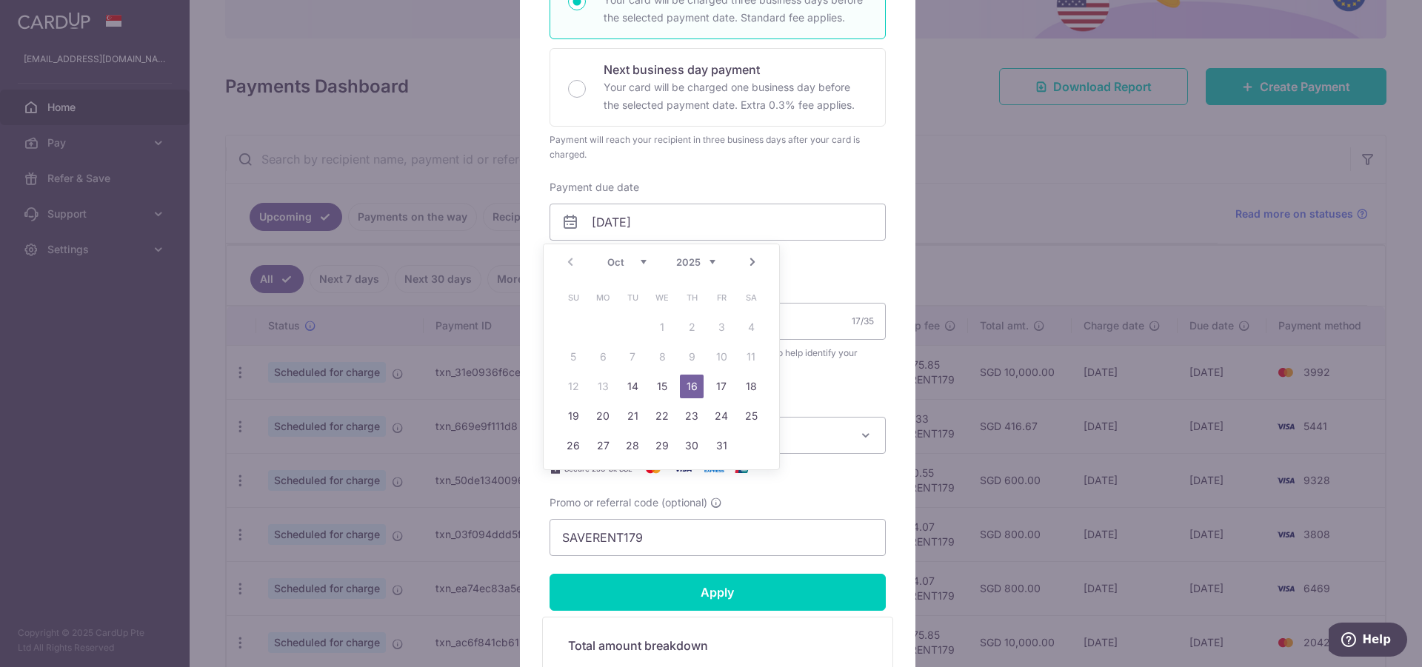
click at [695, 381] on link "16" at bounding box center [692, 387] width 24 height 24
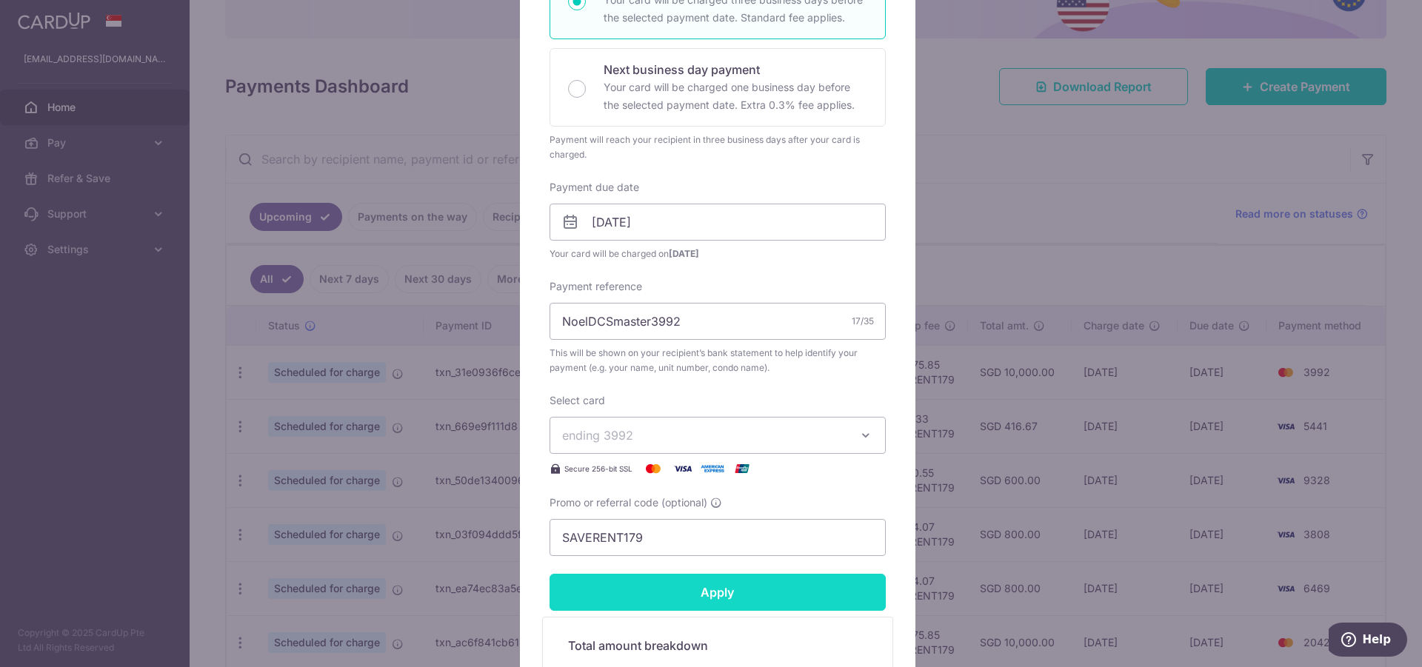
click at [802, 594] on input "Apply" at bounding box center [717, 592] width 336 height 37
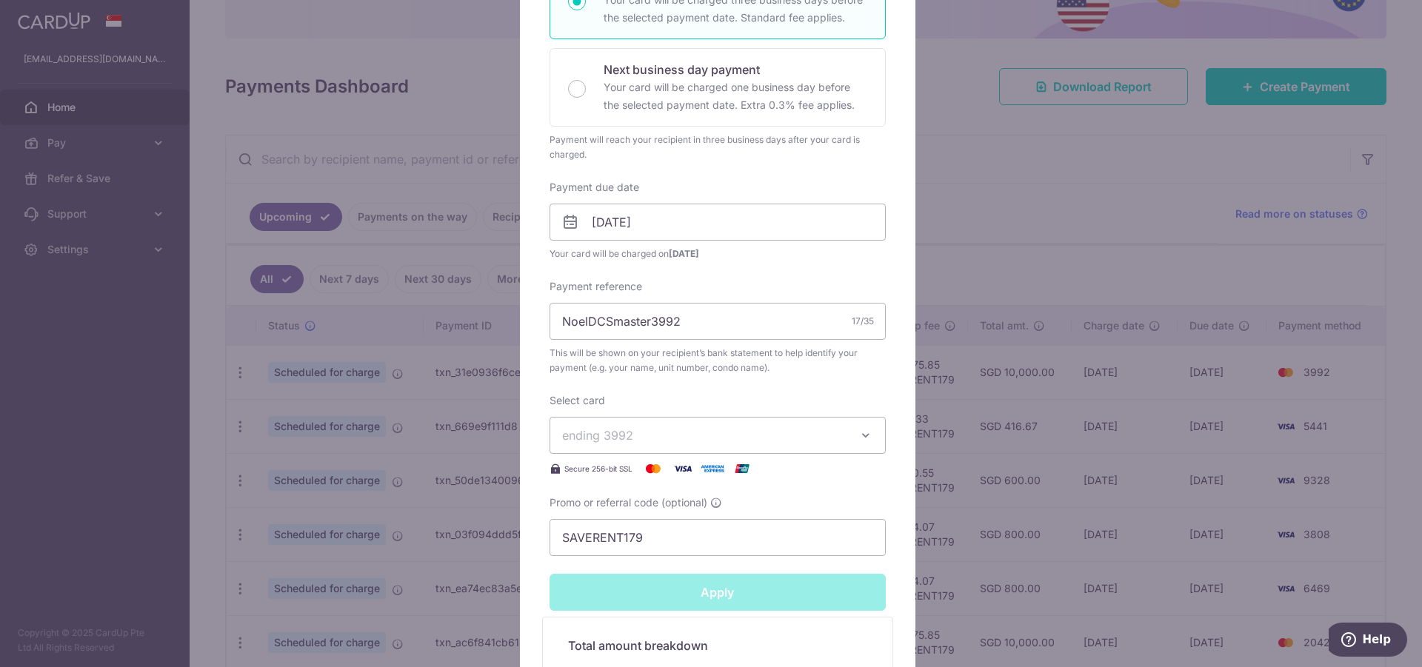
type input "Successfully Applied"
click at [184, 445] on div "Edit payment By clicking apply, you will make changes to all payments to [PERSO…" at bounding box center [711, 333] width 1422 height 667
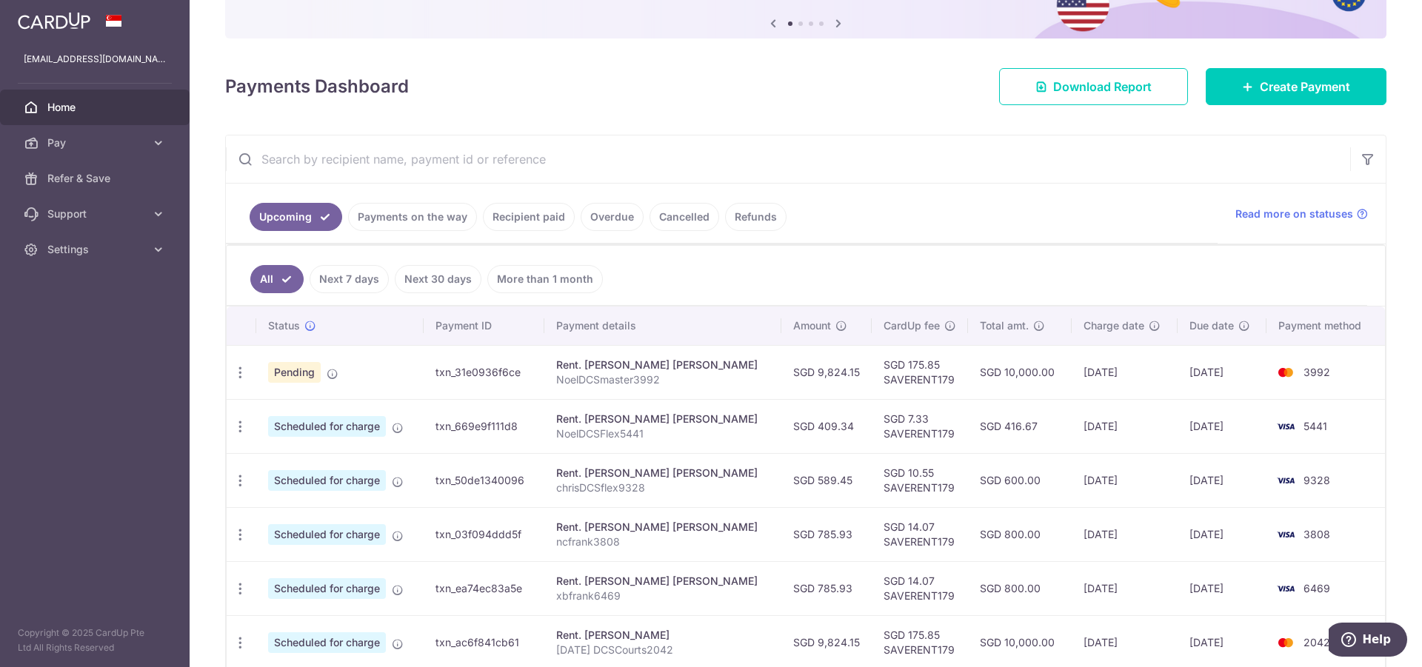
scroll to position [302, 0]
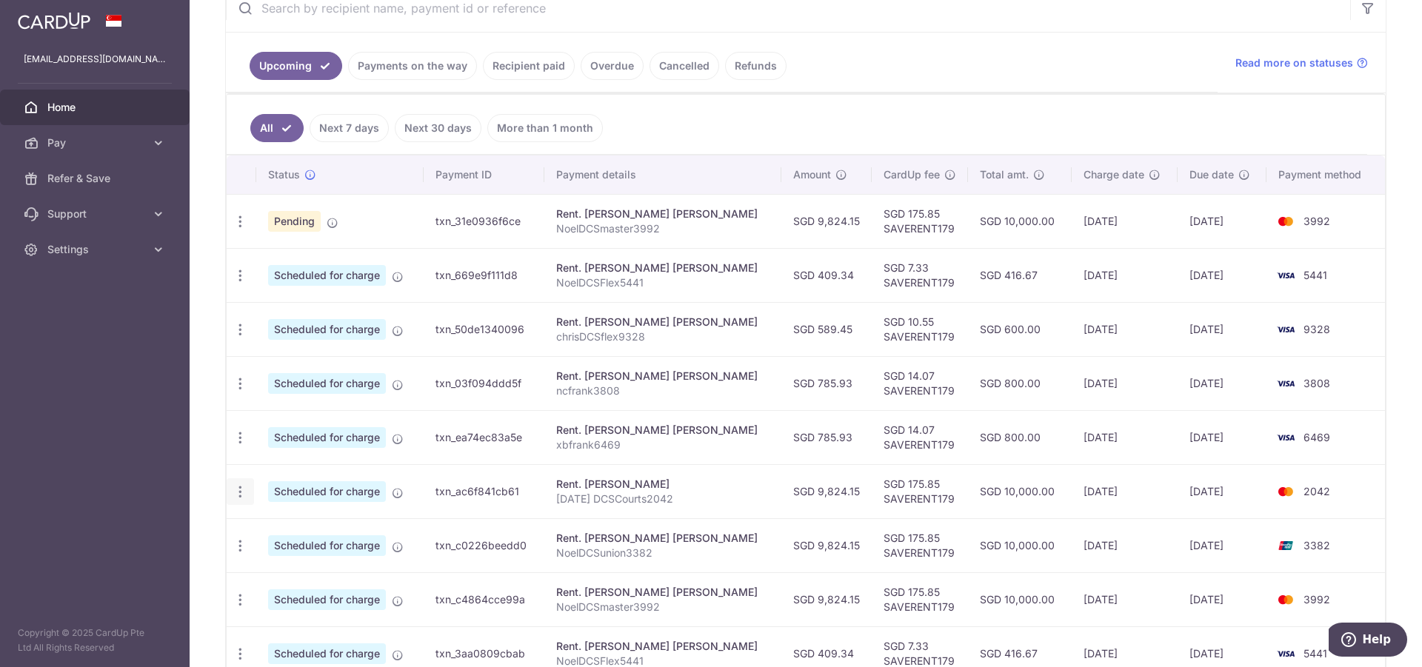
click at [250, 491] on div "Update payment Cancel payment" at bounding box center [240, 491] width 27 height 27
click at [238, 493] on icon "button" at bounding box center [241, 492] width 16 height 16
click at [335, 525] on span "Update payment" at bounding box center [319, 533] width 101 height 18
radio input "true"
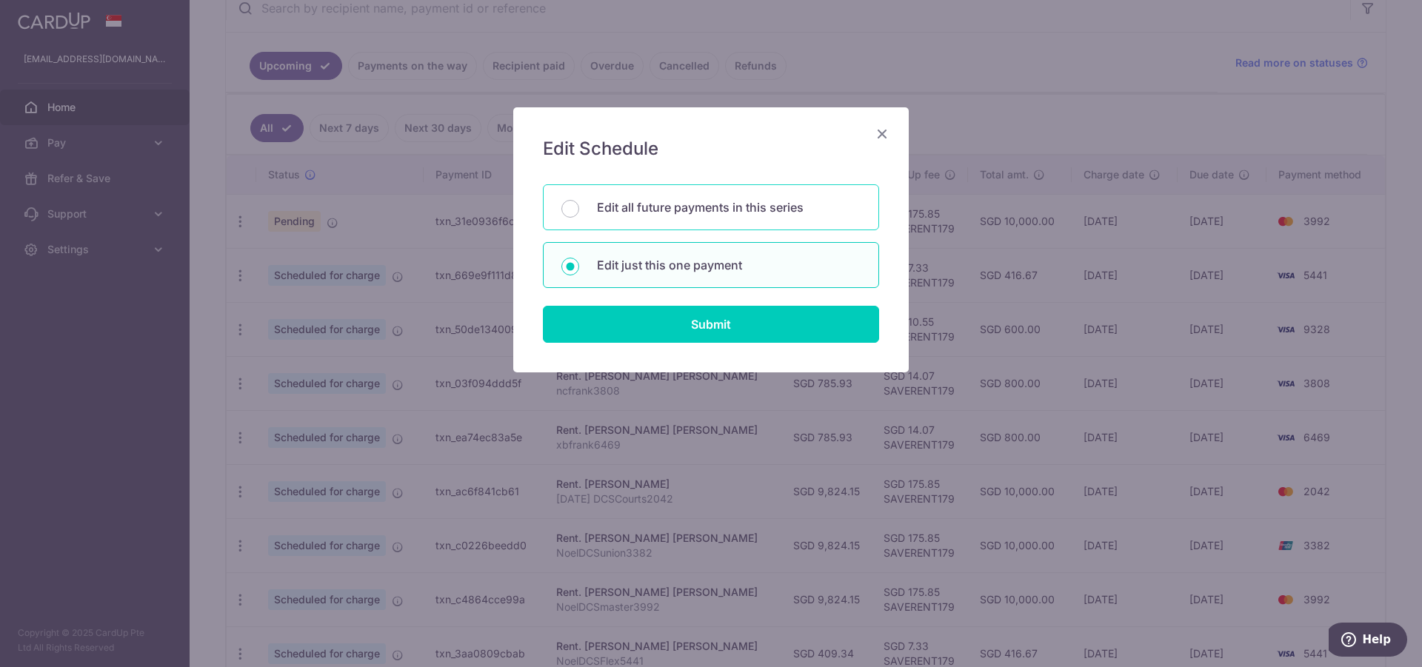
click at [805, 207] on p "Edit all future payments in this series" at bounding box center [729, 207] width 264 height 18
click at [579, 207] on input "Edit all future payments in this series" at bounding box center [570, 209] width 18 height 18
radio input "true"
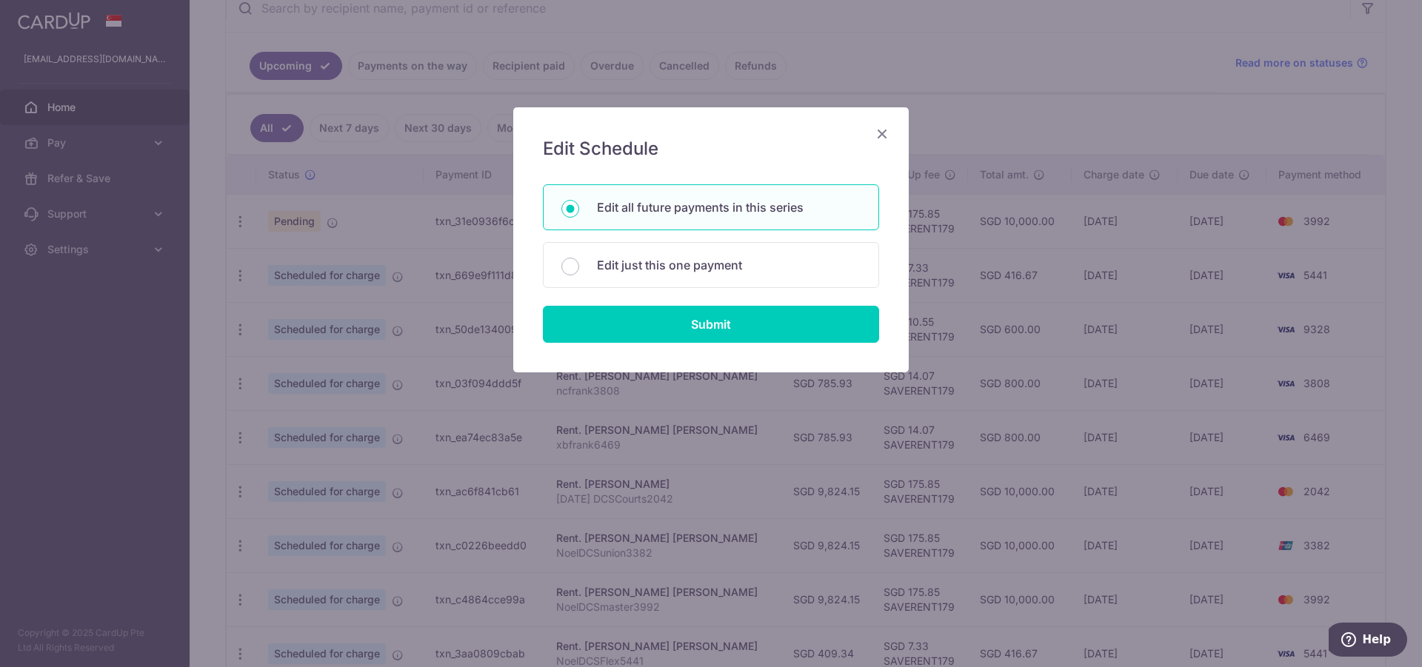
click at [883, 130] on icon "Close" at bounding box center [882, 133] width 18 height 19
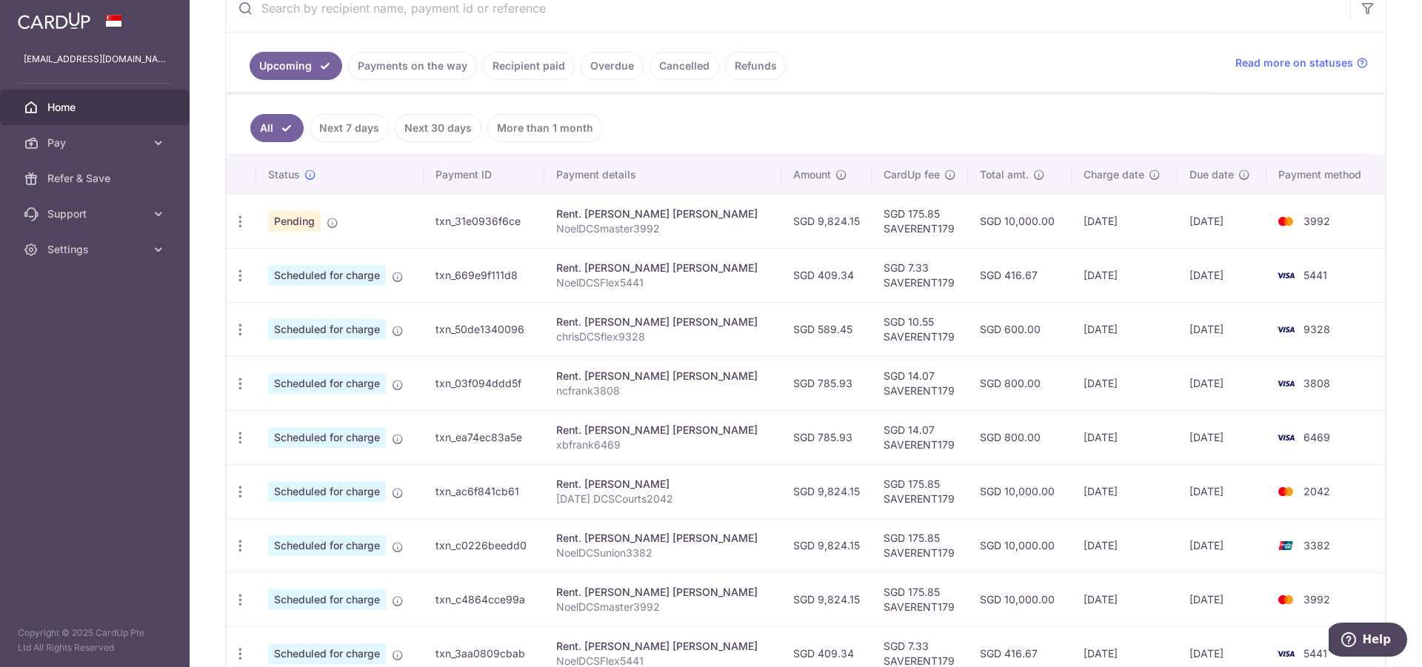
click at [51, 471] on aside "noelchan@yahoo.com Home Pay Payments Recipients Cards Refer & Save Support FAQ …" at bounding box center [95, 333] width 190 height 667
